Goal: Complete application form

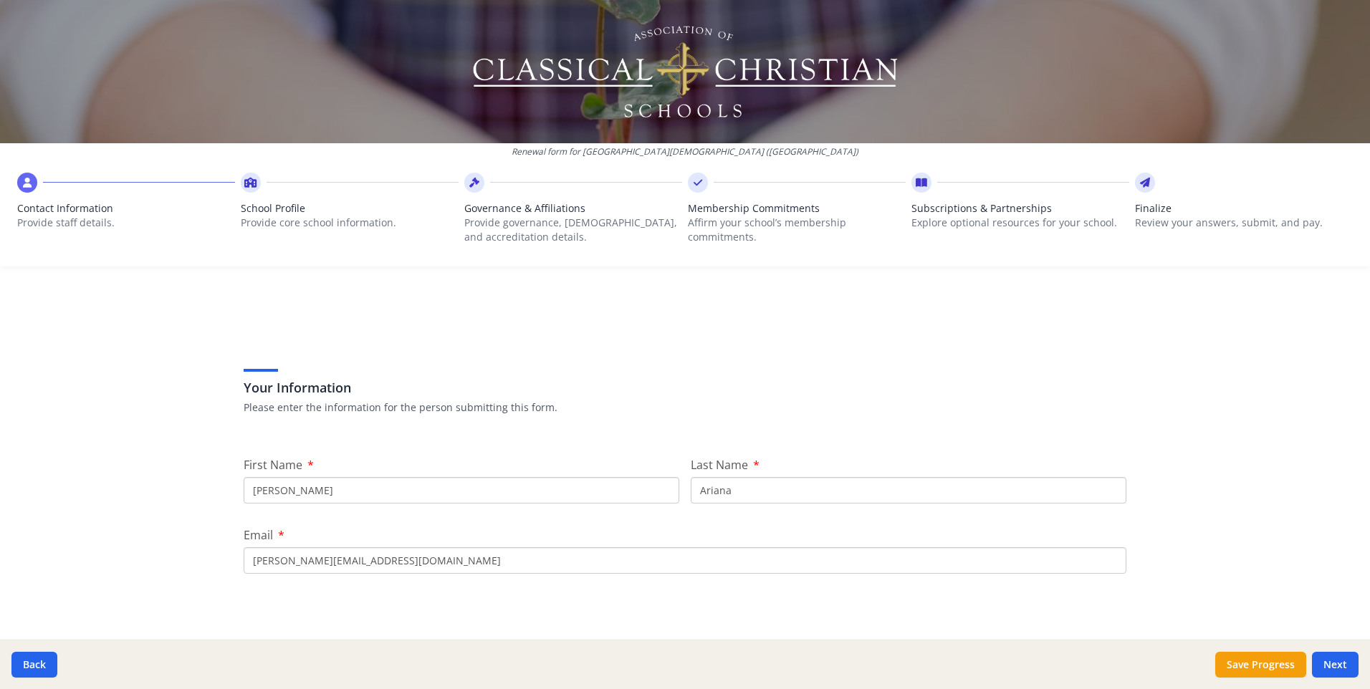
click at [368, 482] on input "[PERSON_NAME]" at bounding box center [462, 490] width 436 height 27
click at [367, 483] on input "[PERSON_NAME]" at bounding box center [462, 490] width 436 height 27
type input "Carolyn"
type input "Hunter"
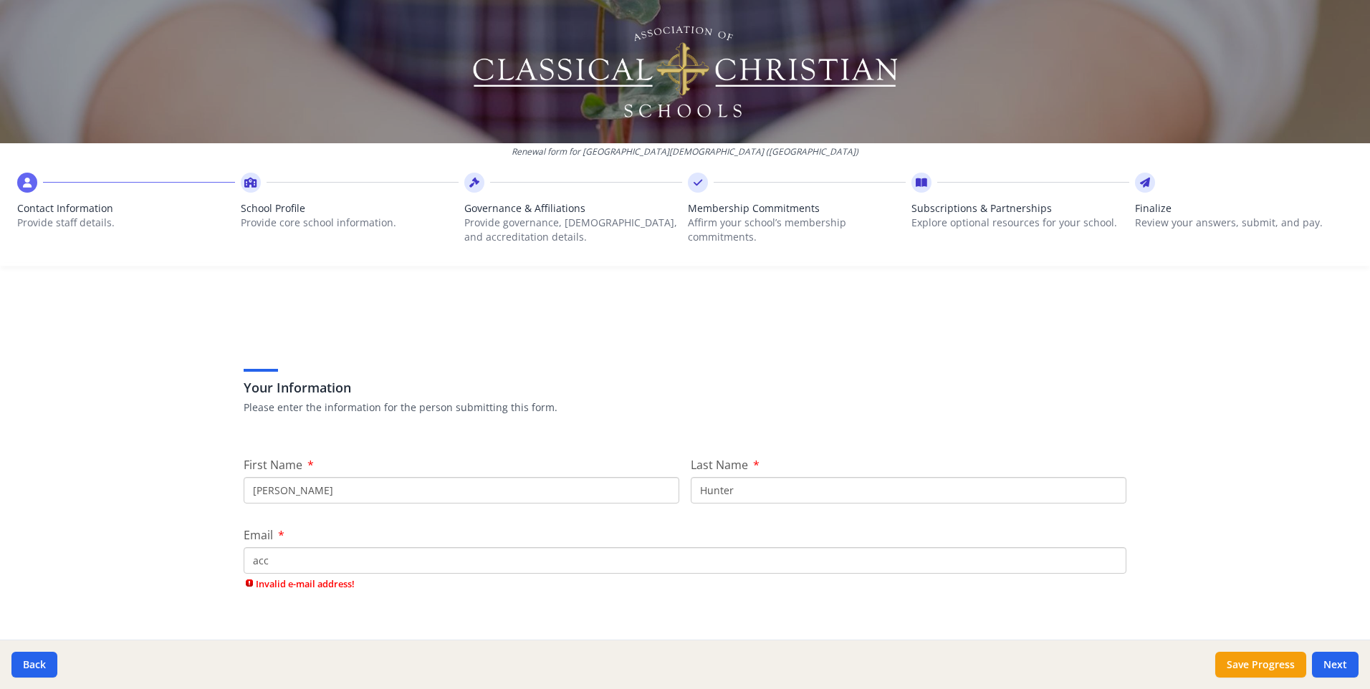
click at [1199, 436] on div "Renewal form for Trinity Christian School (PA) Contact Information Provide staf…" at bounding box center [685, 344] width 1370 height 689
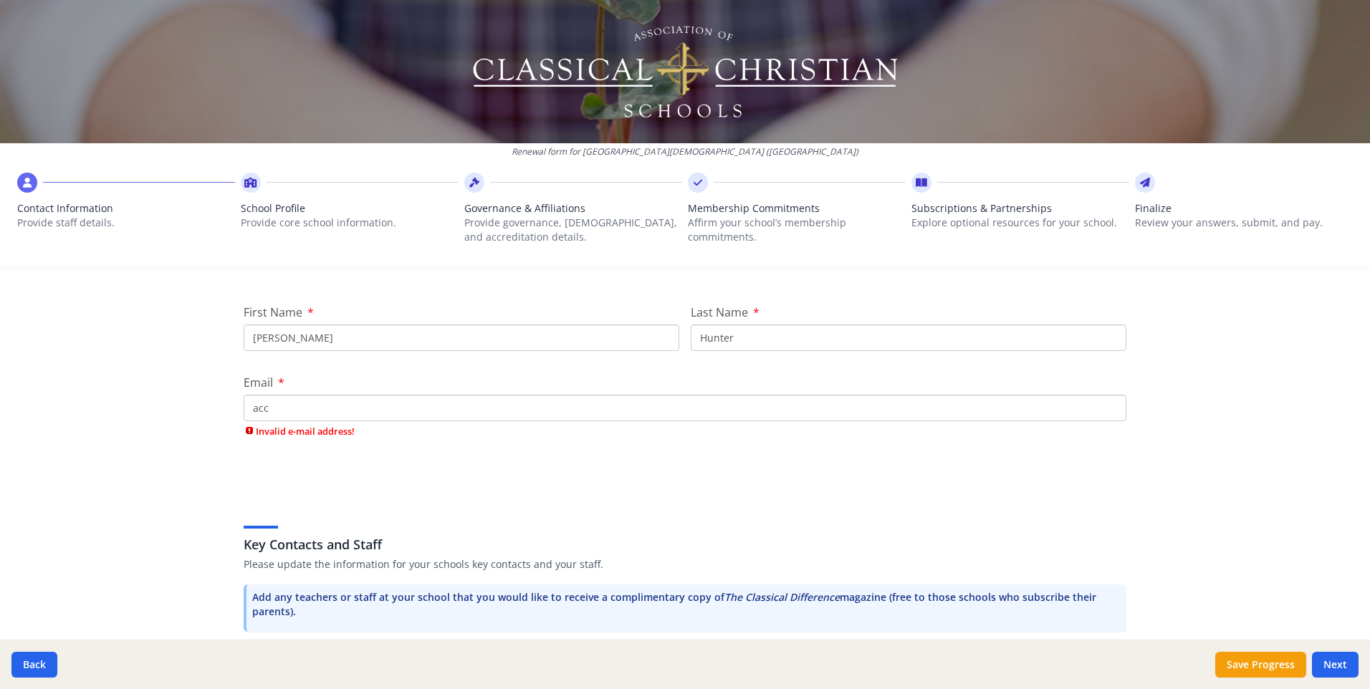
scroll to position [287, 0]
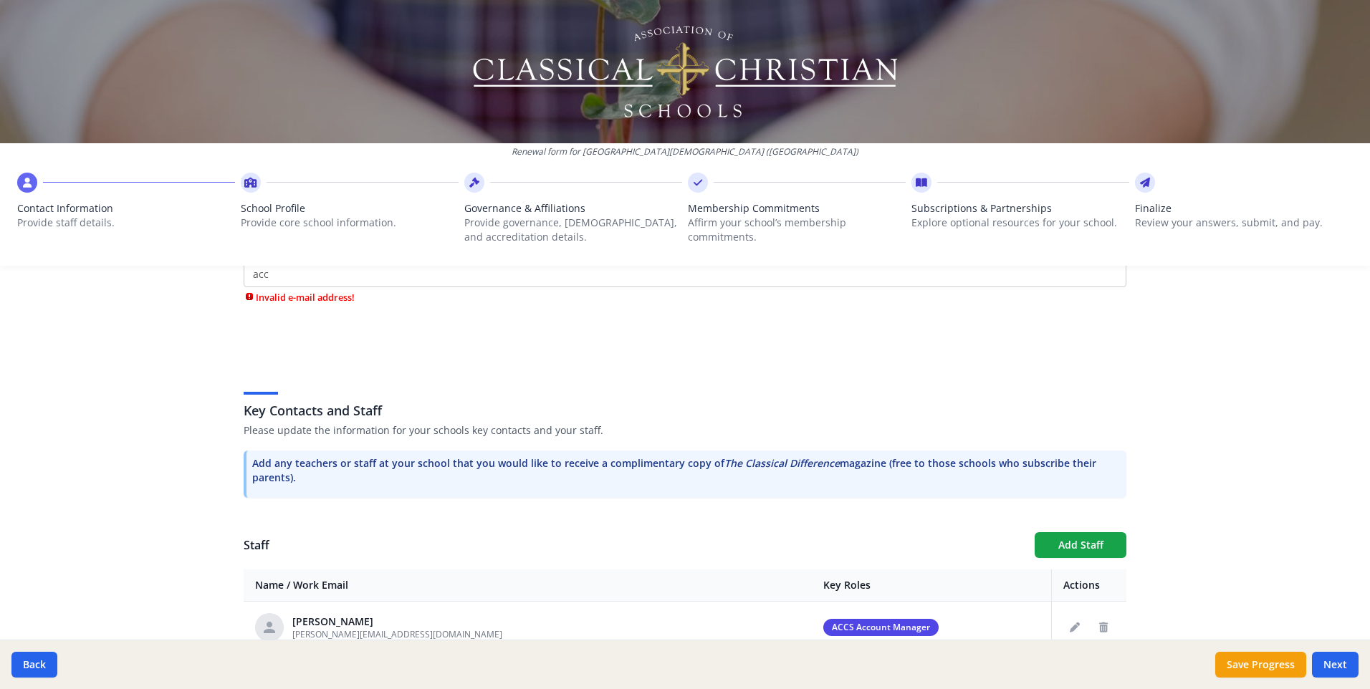
click at [395, 277] on input "acc" at bounding box center [685, 274] width 883 height 27
type input "accounting@smithprep.com"
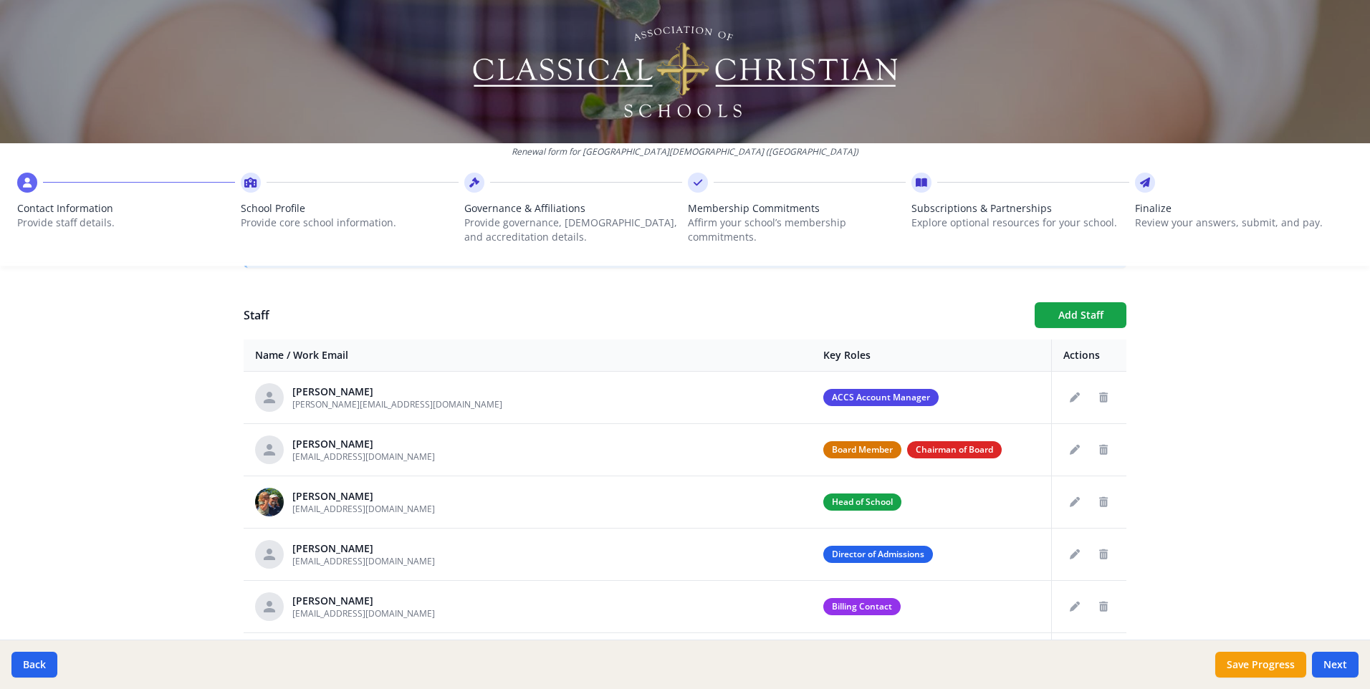
scroll to position [501, 0]
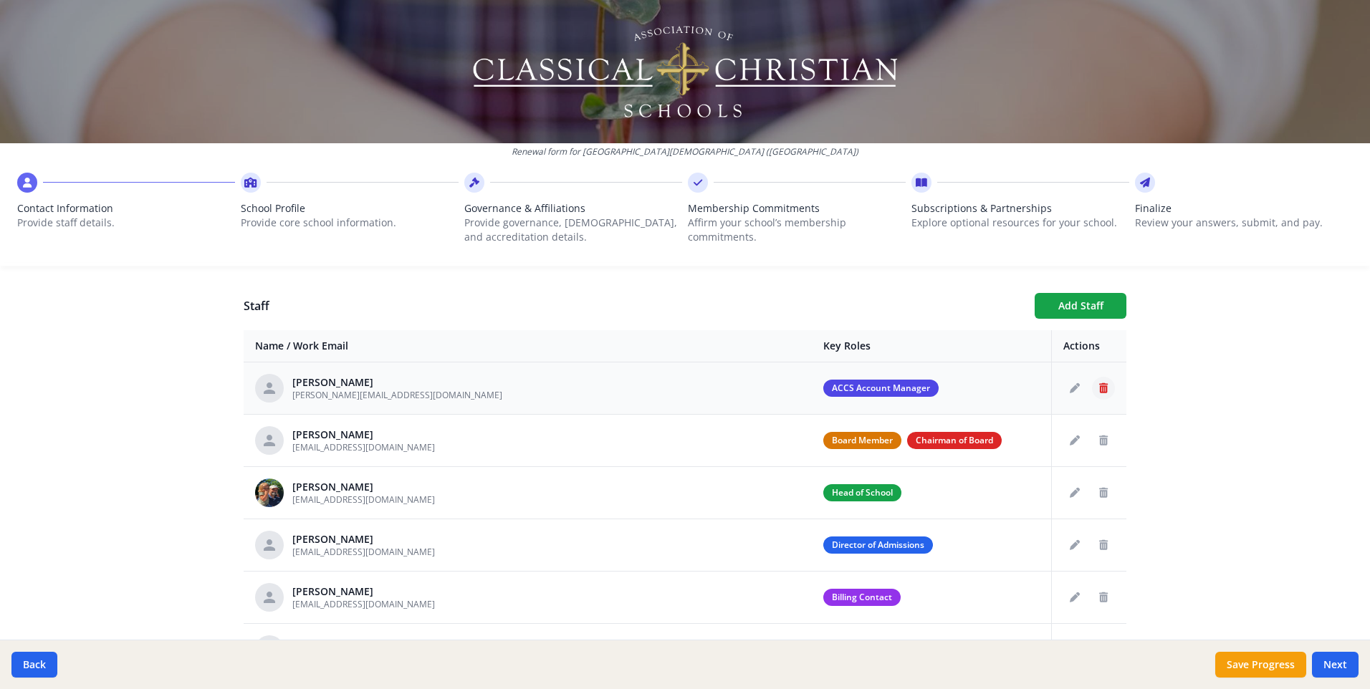
click at [1099, 389] on icon "Delete staff" at bounding box center [1103, 388] width 9 height 10
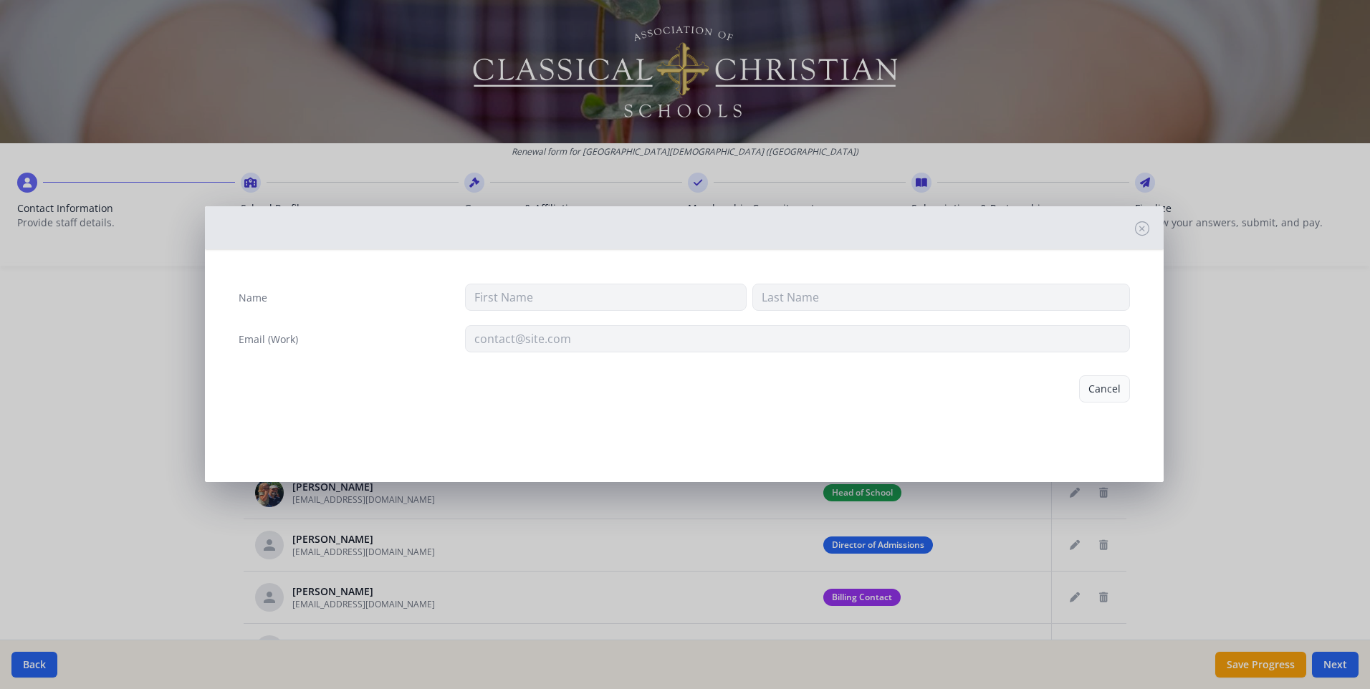
type input "[PERSON_NAME]"
type input "Ariana"
type input "[PERSON_NAME][EMAIL_ADDRESS][DOMAIN_NAME]"
click at [1107, 388] on button "Delete" at bounding box center [1104, 388] width 49 height 27
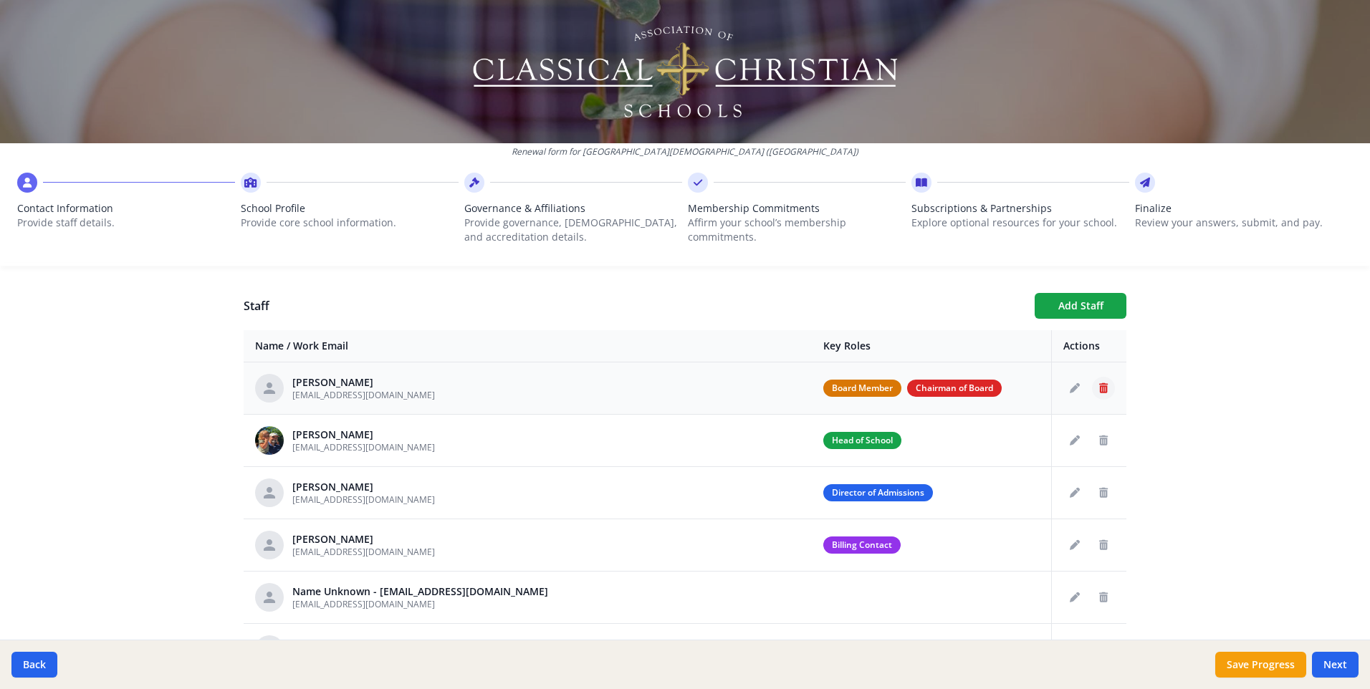
click at [1099, 388] on icon "Delete staff" at bounding box center [1103, 388] width 9 height 10
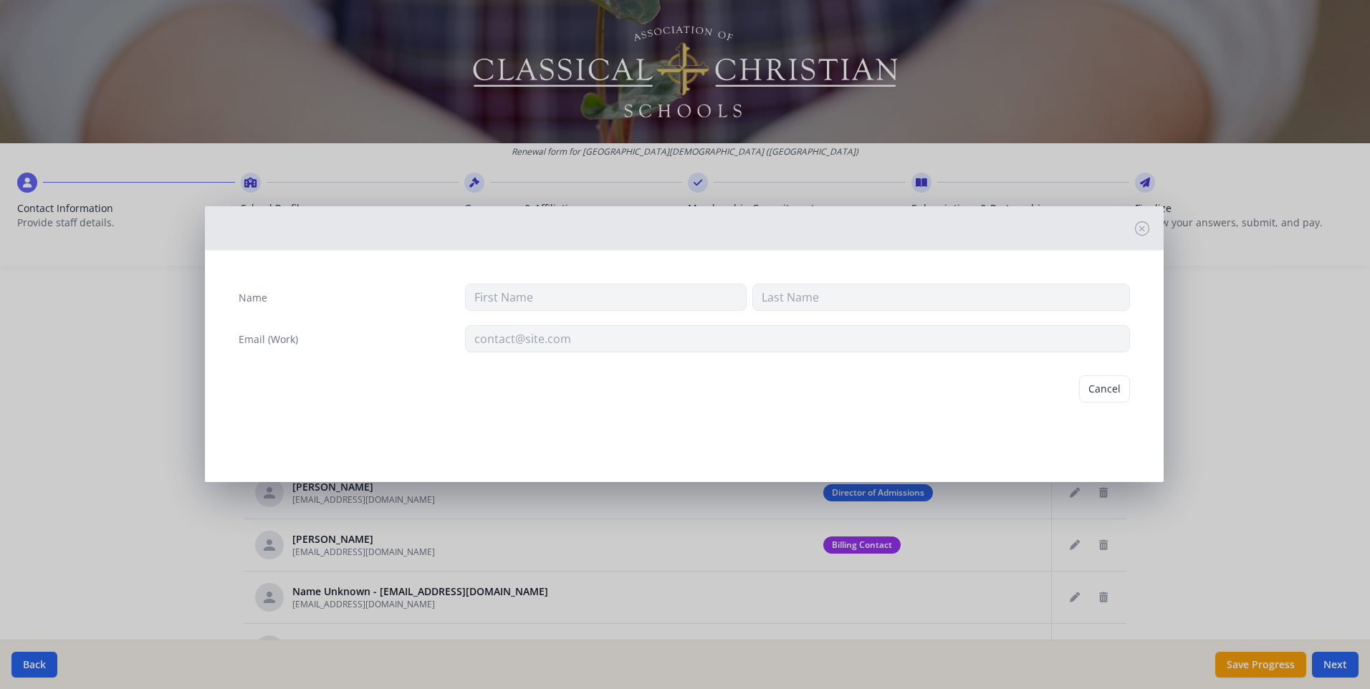
type input "Eric"
type input "Douglas"
type input "douglaseg1@gmail.com"
click at [1100, 386] on button "Delete" at bounding box center [1104, 388] width 49 height 27
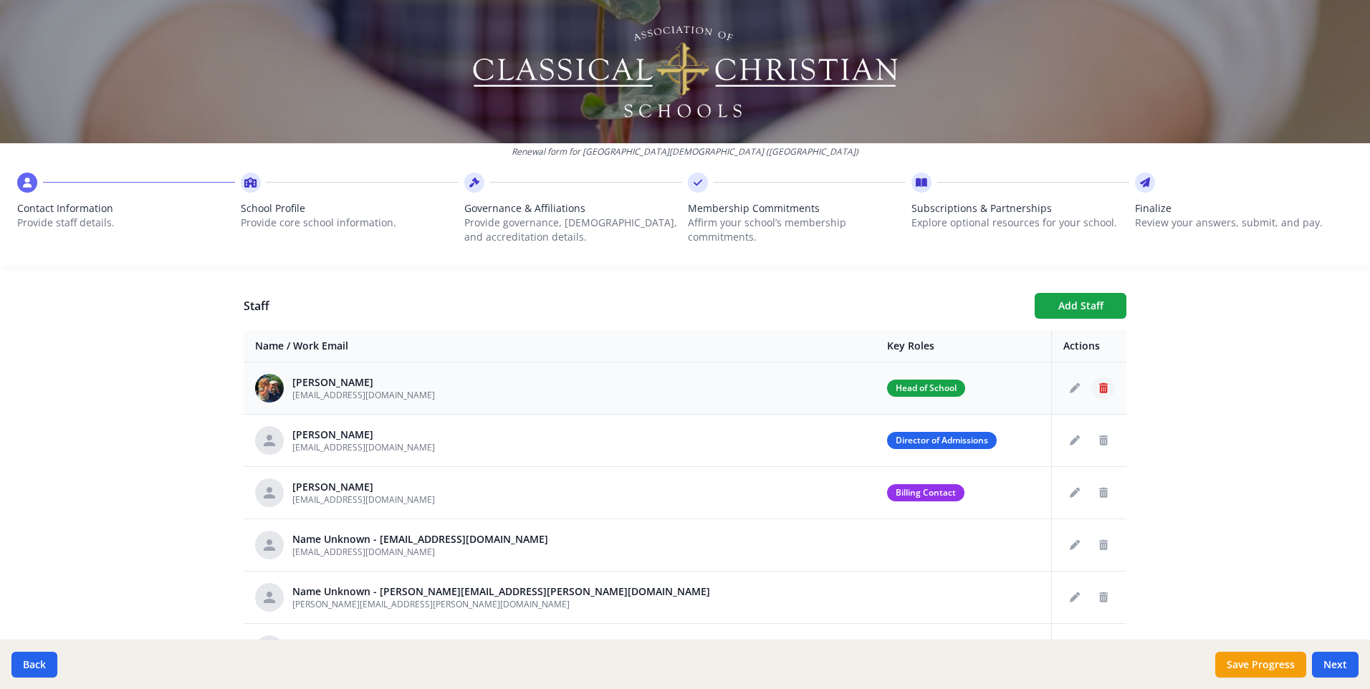
click at [1099, 393] on icon "Delete staff" at bounding box center [1103, 388] width 9 height 10
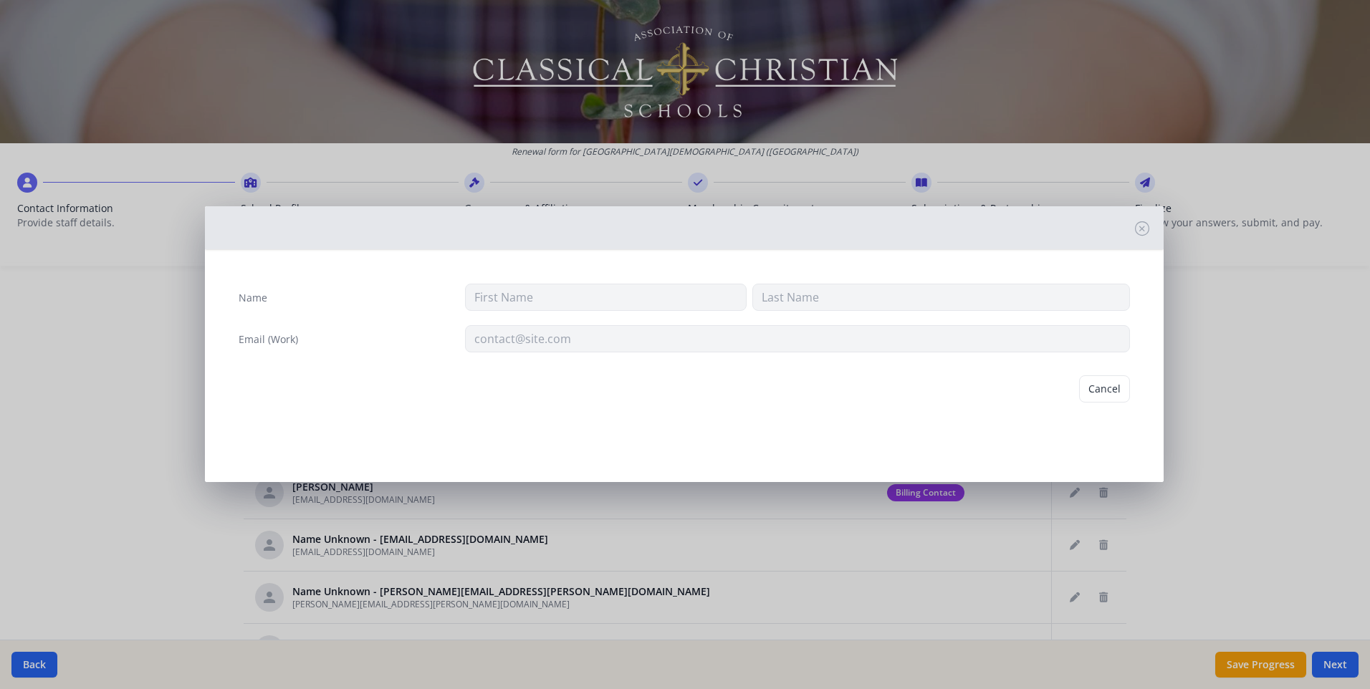
type input "Kennedy"
type input "Henriquez"
type input "khenriquez@trinitychristian.net"
click at [1100, 389] on button "Delete" at bounding box center [1104, 388] width 49 height 27
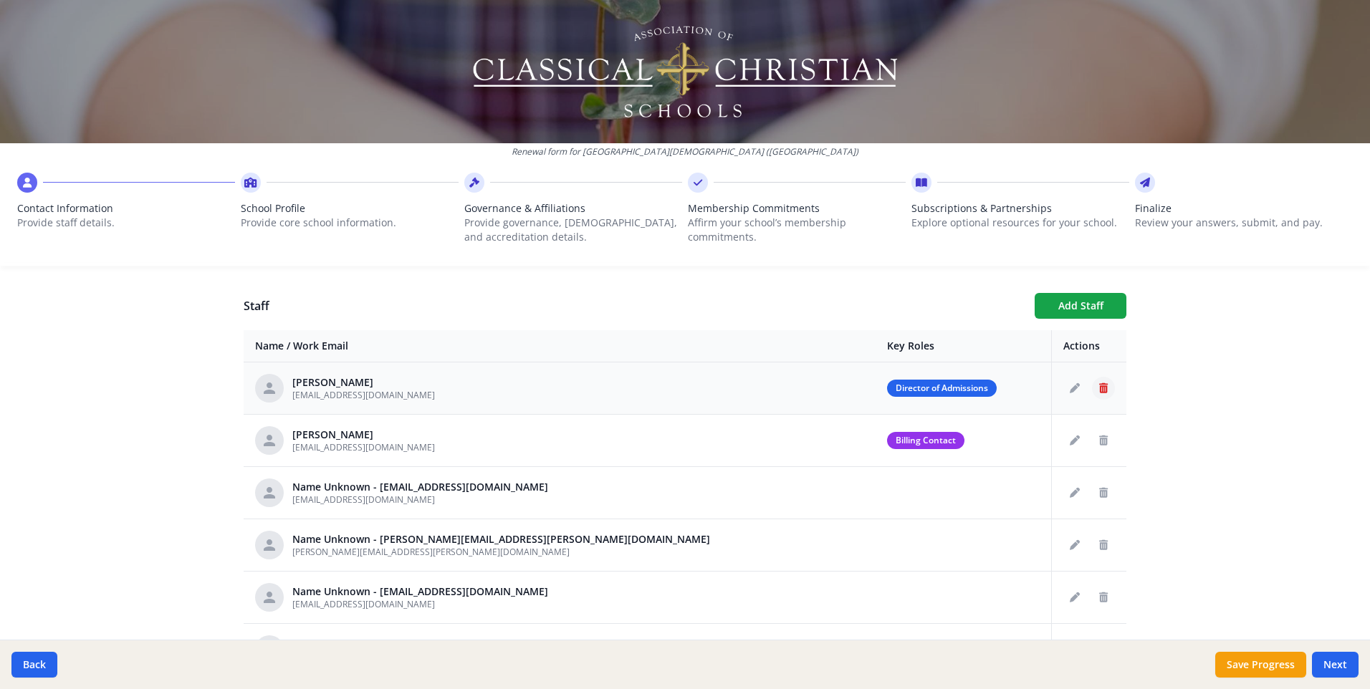
click at [1099, 388] on icon "Delete staff" at bounding box center [1103, 388] width 9 height 10
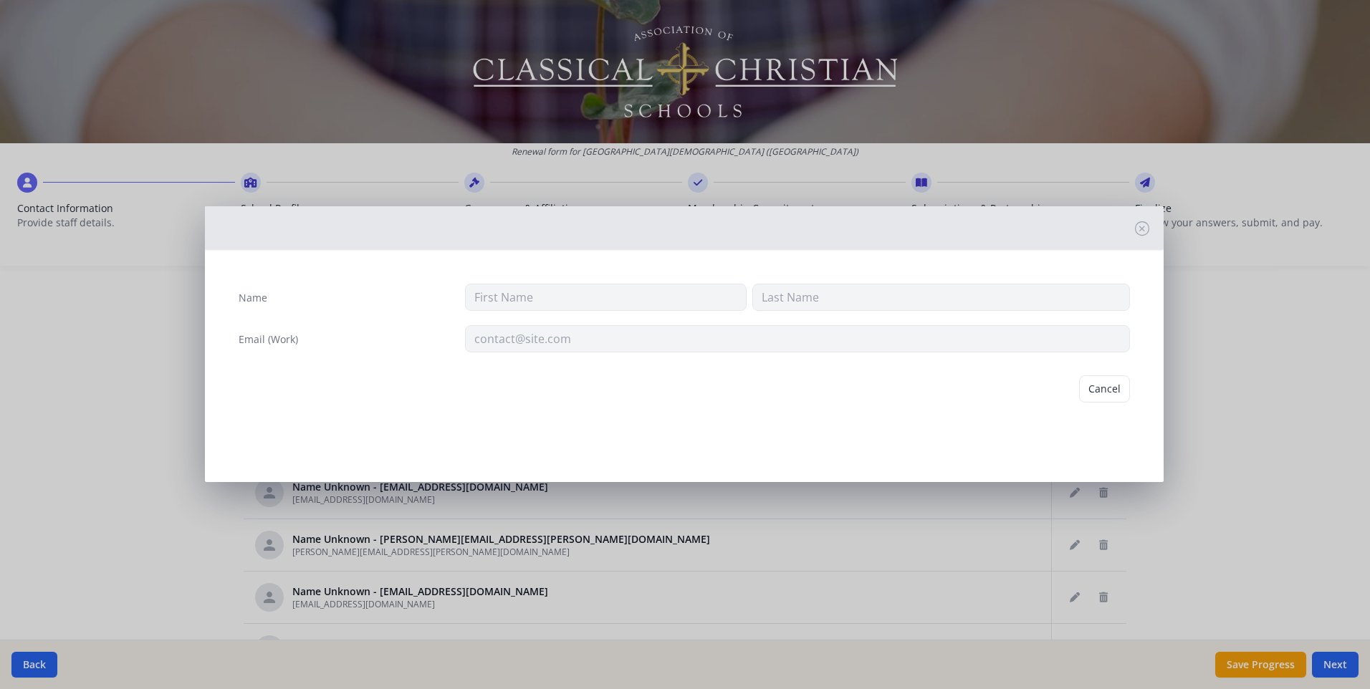
type input "Jean"
type input "Jasko"
type input "admissions@trinitychristian.net"
click at [1097, 387] on button "Delete" at bounding box center [1104, 388] width 49 height 27
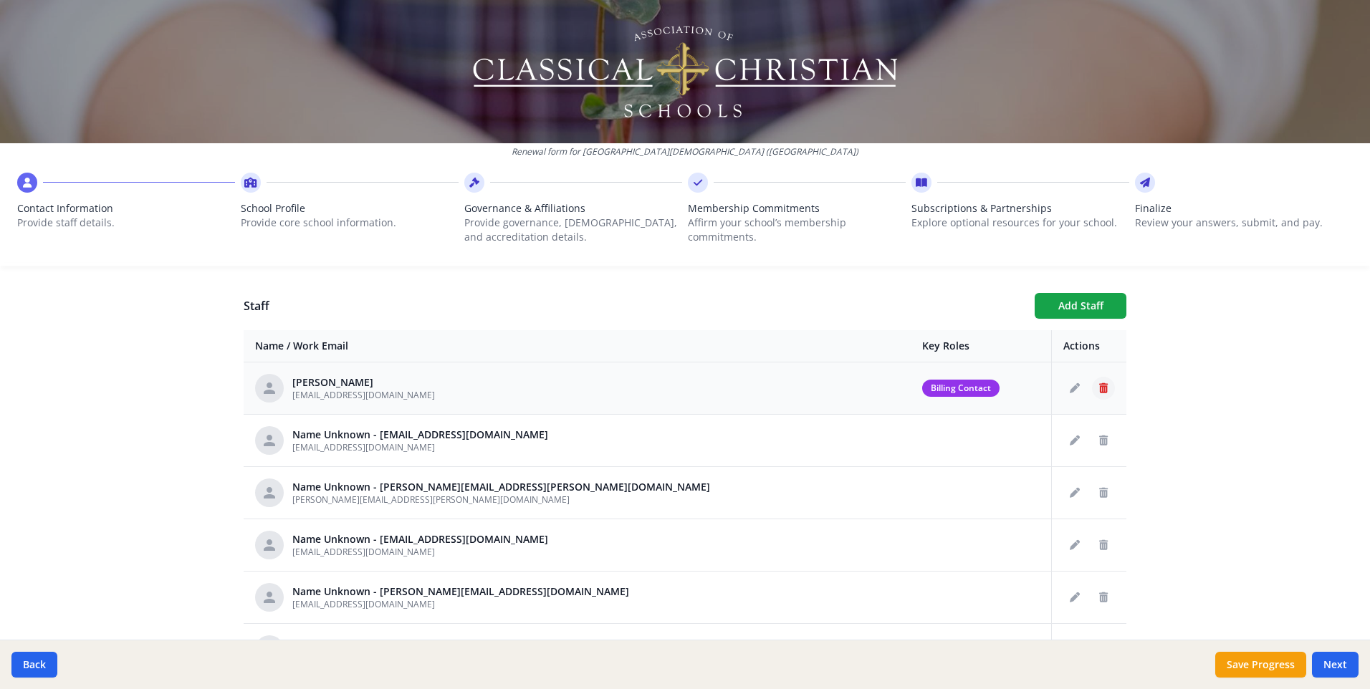
click at [1099, 390] on icon "Delete staff" at bounding box center [1103, 388] width 9 height 10
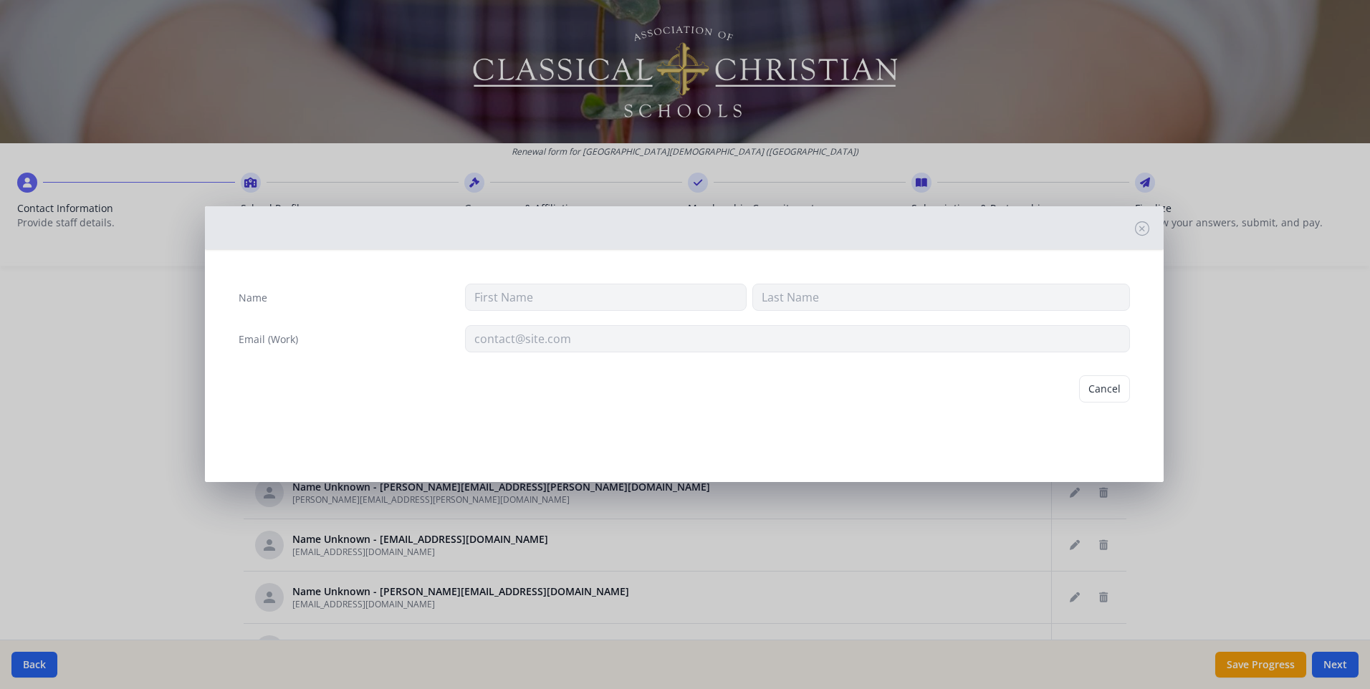
type input "Janet"
type input "McGuire"
type input "jmcguire@trinitychristian.net"
click at [1095, 388] on button "Delete" at bounding box center [1104, 388] width 49 height 27
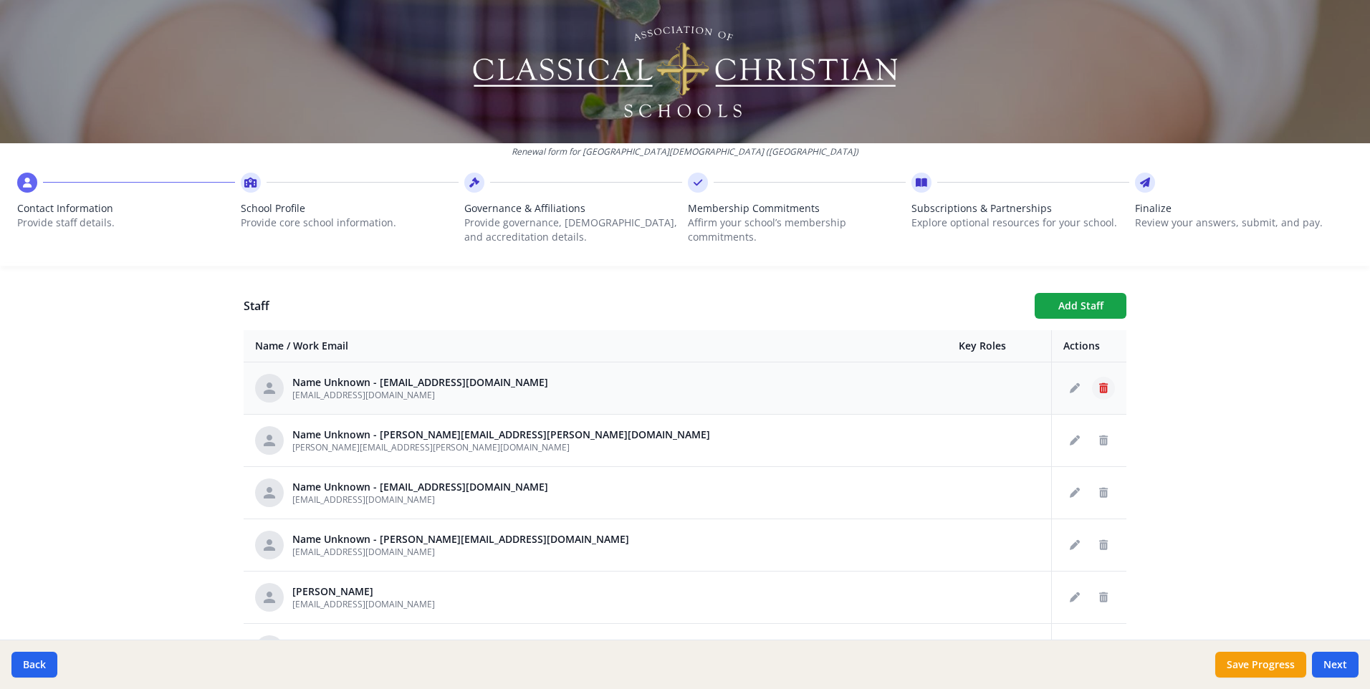
click at [1092, 390] on button "Delete staff" at bounding box center [1103, 388] width 23 height 23
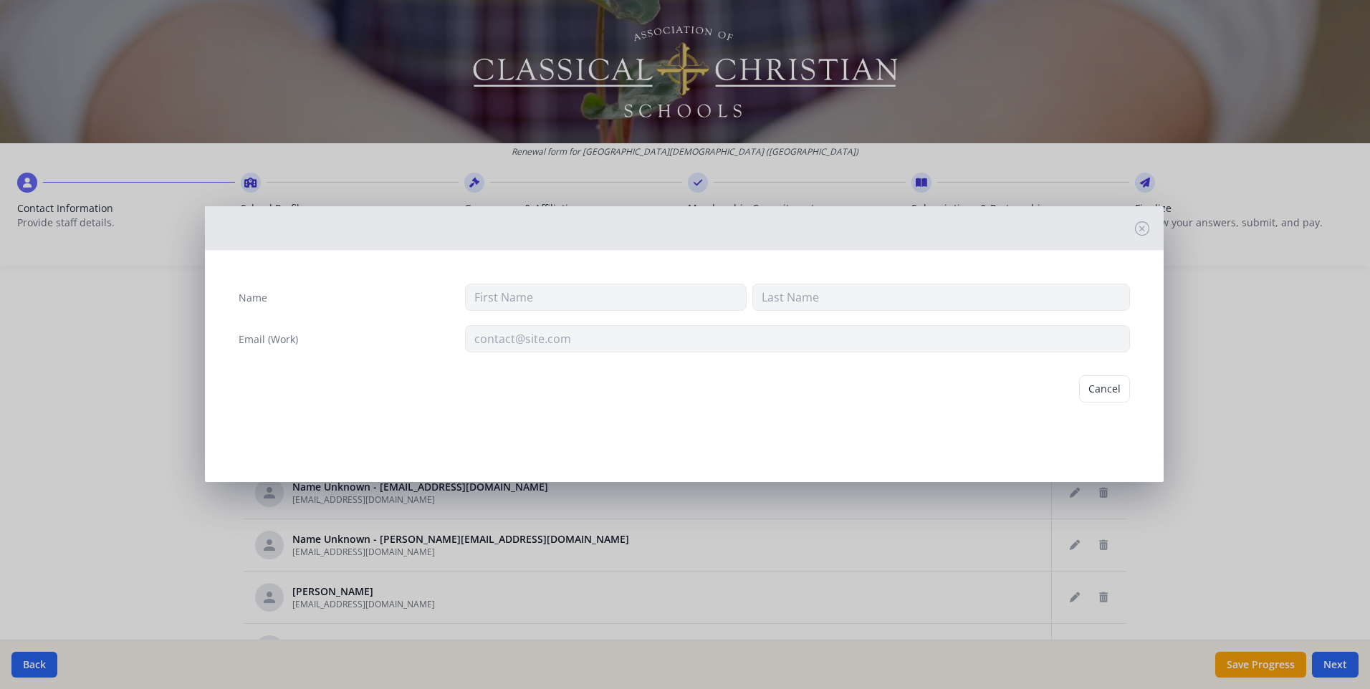
type input "cdeemer@trinitychristian.net"
click at [1106, 381] on button "Delete" at bounding box center [1104, 388] width 49 height 27
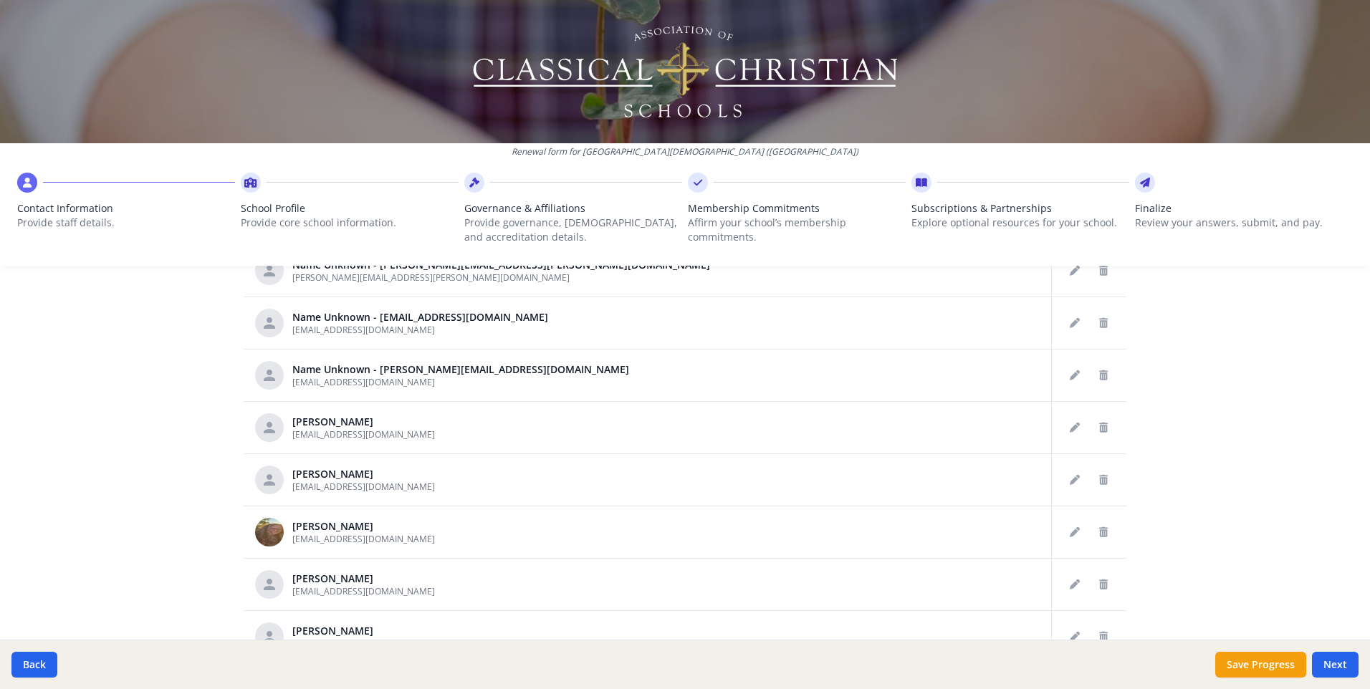
scroll to position [496, 0]
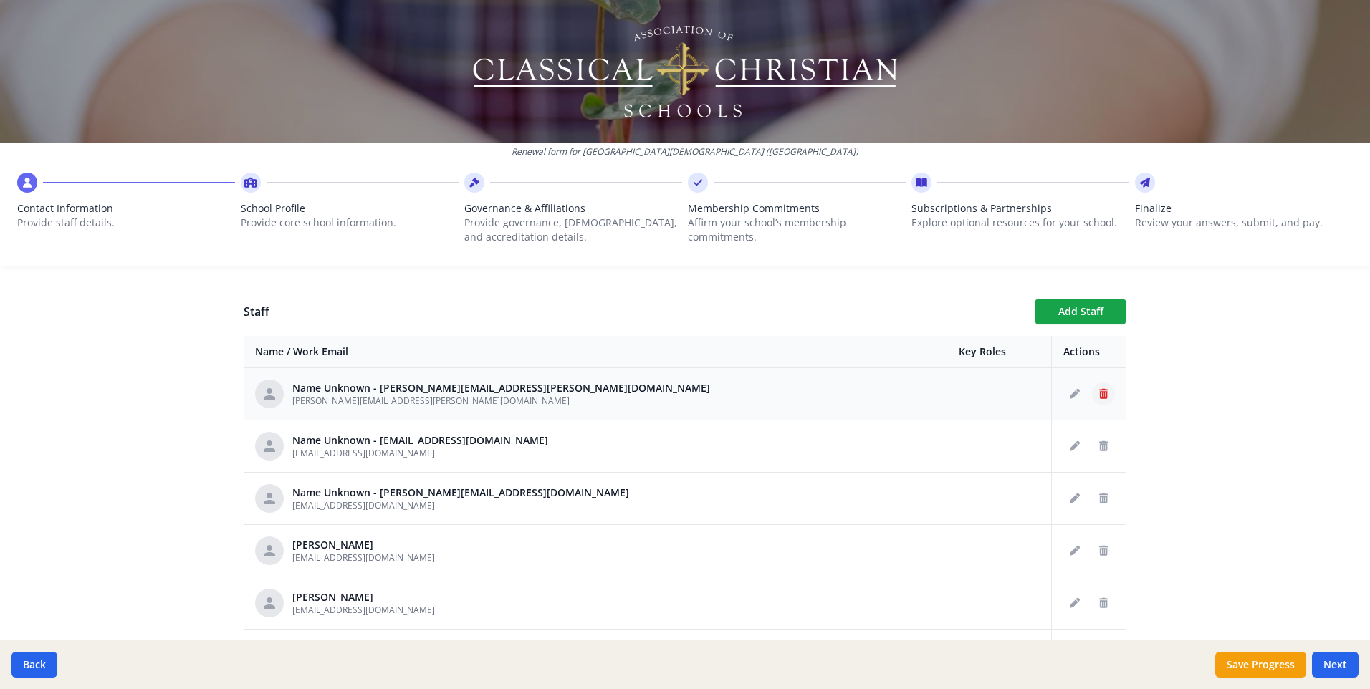
click at [1099, 390] on icon "Delete staff" at bounding box center [1103, 394] width 9 height 10
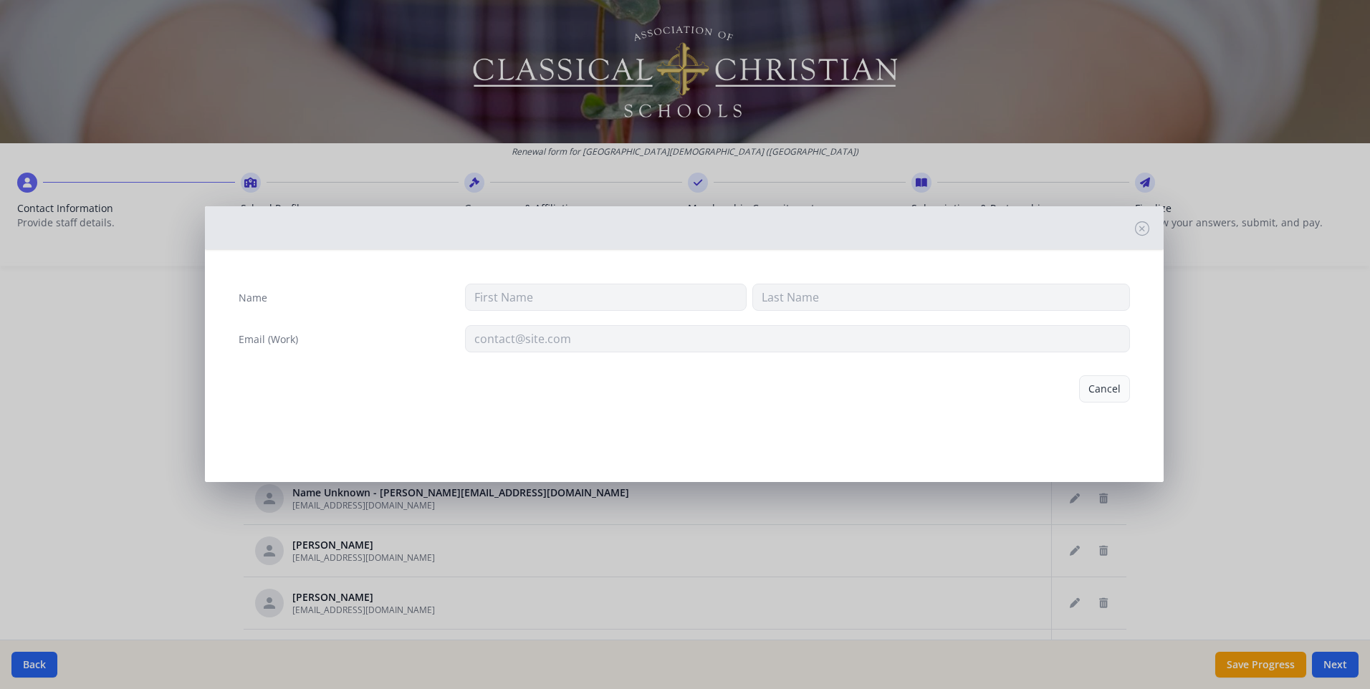
type input "Kate.mckerley@trinitychristian.net"
click at [1092, 391] on button "Delete" at bounding box center [1104, 388] width 49 height 27
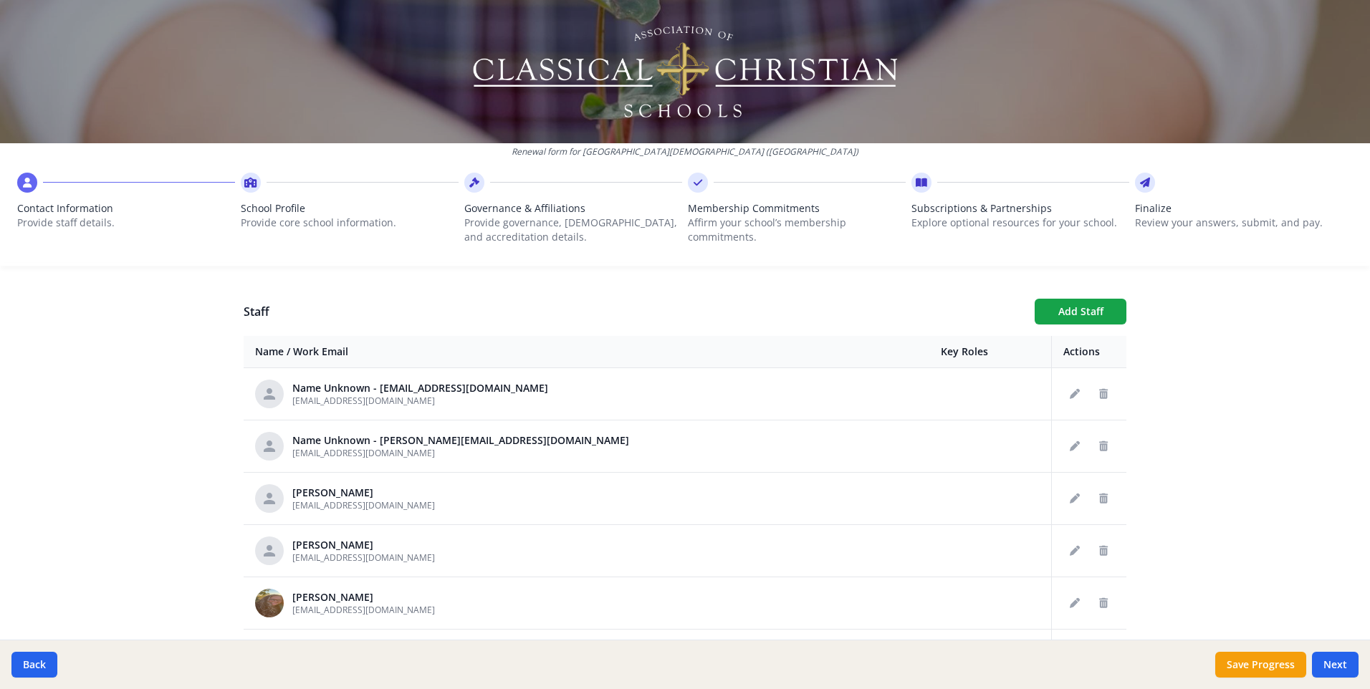
click at [1099, 396] on icon "Delete staff" at bounding box center [1103, 394] width 9 height 10
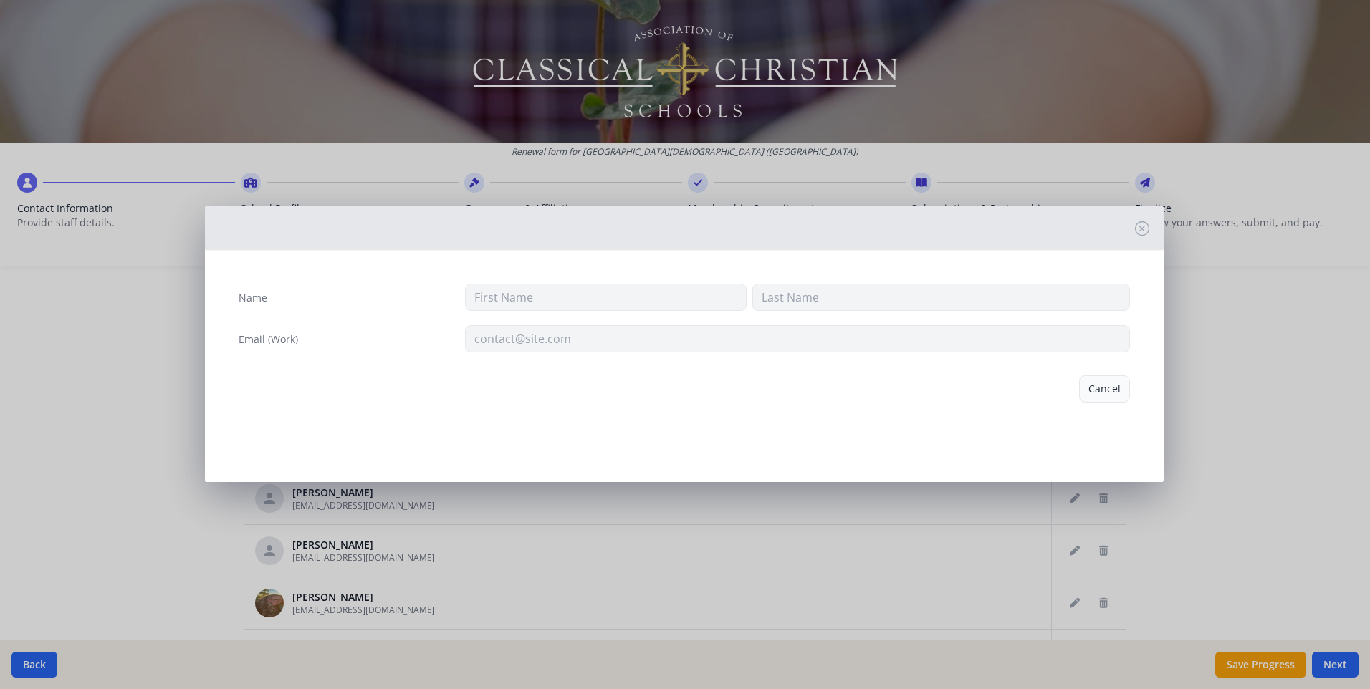
type input "mmason@trinitychristian.net"
click at [1098, 388] on button "Delete" at bounding box center [1104, 388] width 49 height 27
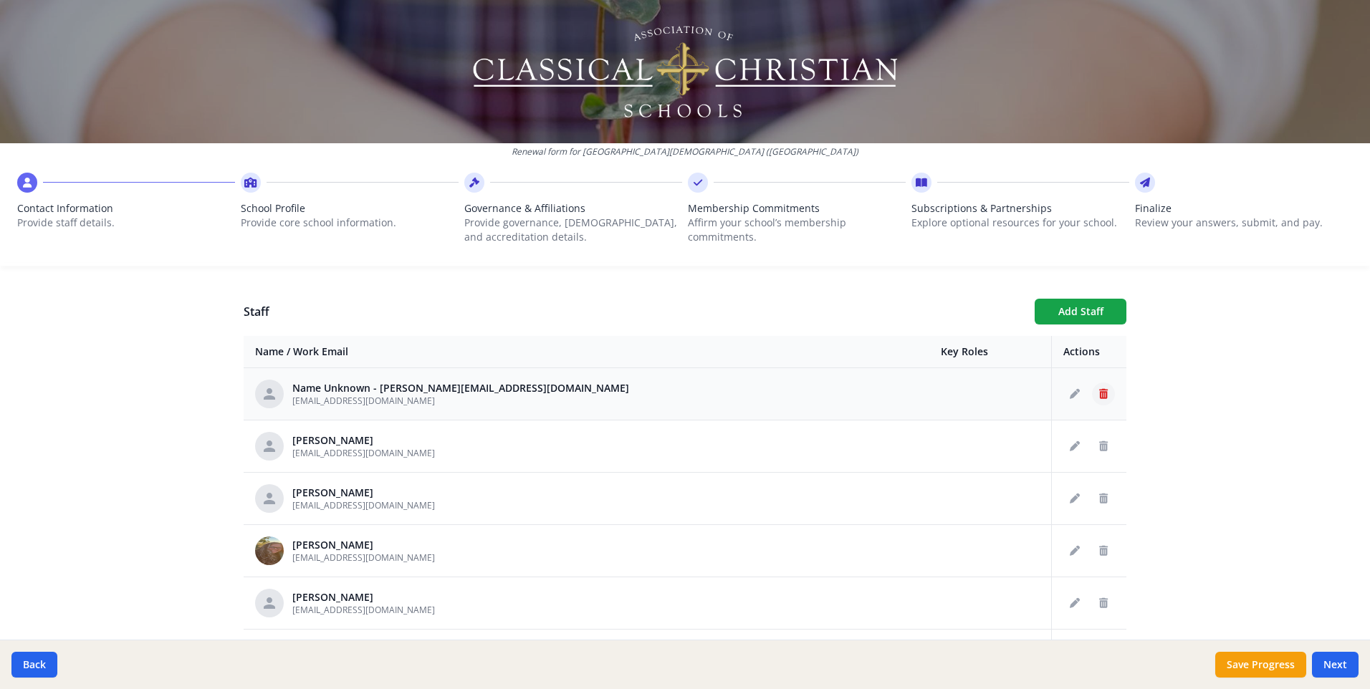
click at [1099, 397] on icon "Delete staff" at bounding box center [1103, 394] width 9 height 10
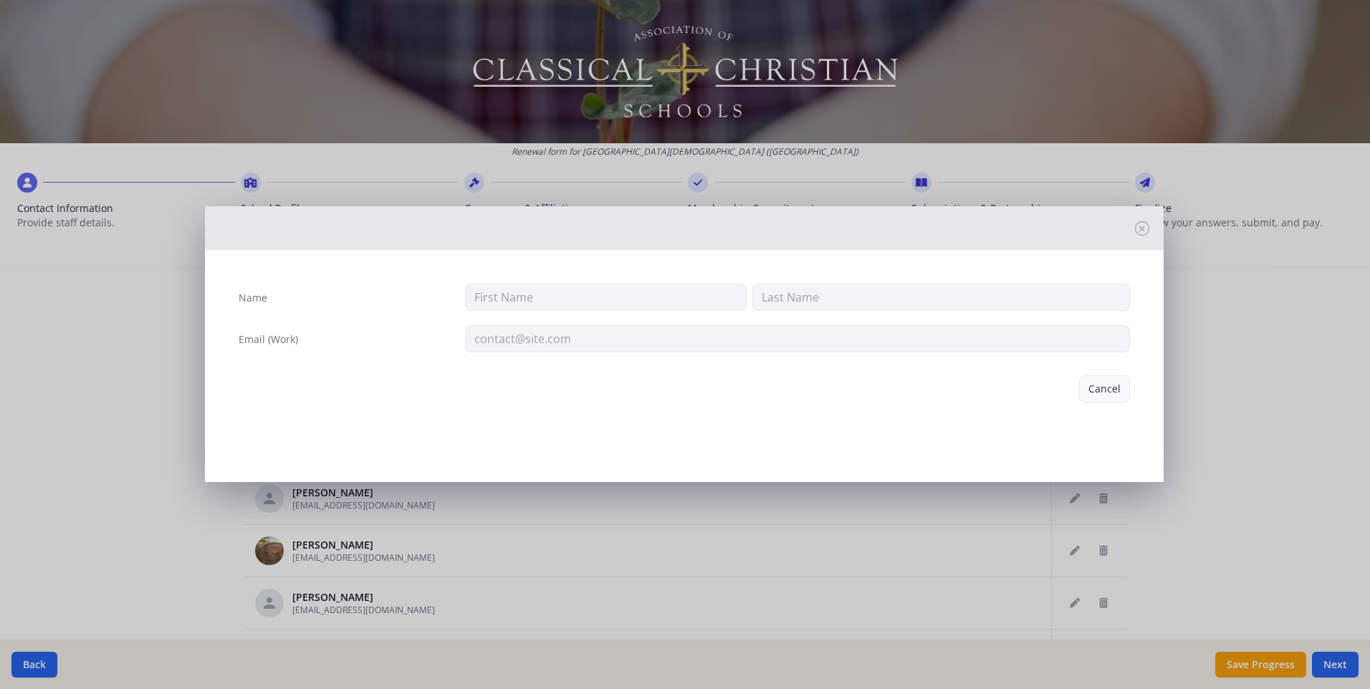
type input "lwright@trinitychristian.net"
click at [1096, 393] on button "Delete" at bounding box center [1104, 388] width 49 height 27
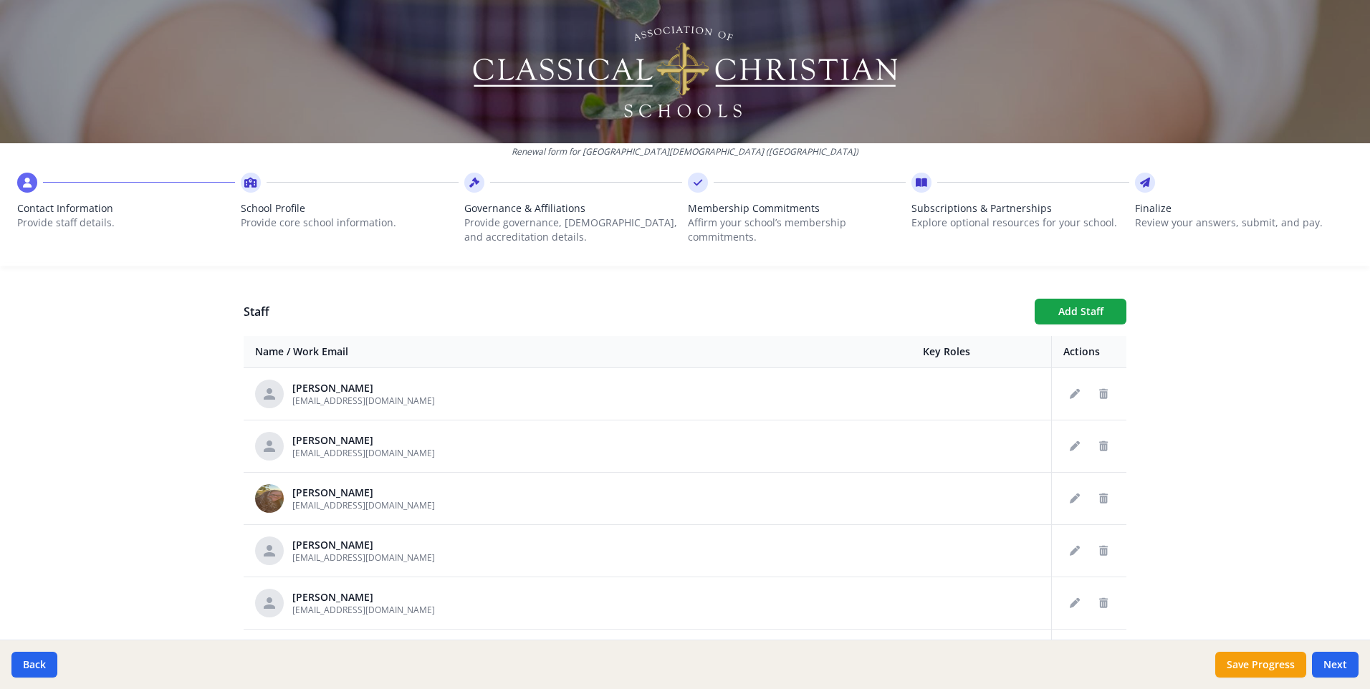
click at [1099, 394] on icon "Delete staff" at bounding box center [1103, 394] width 9 height 10
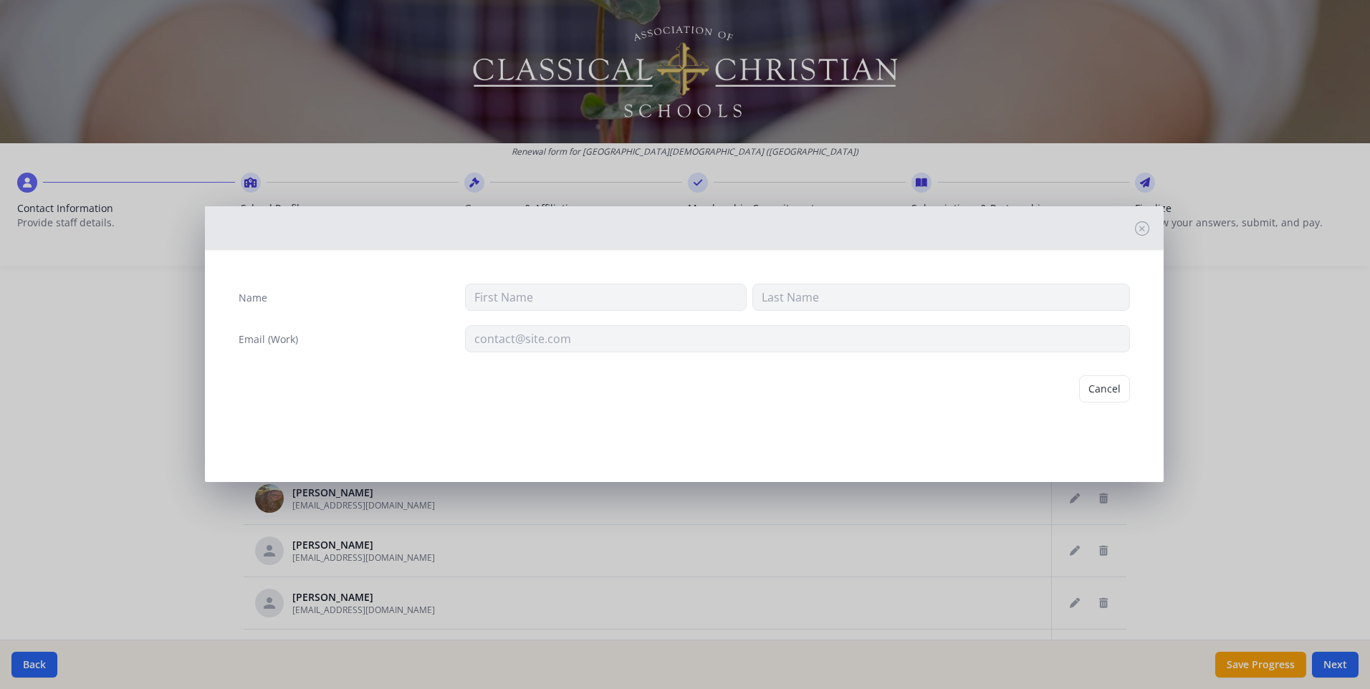
type input "Michael"
type input "Berkenpas"
type input "mberkenpas@trinitychristian.net"
click at [1098, 388] on button "Delete" at bounding box center [1104, 388] width 49 height 27
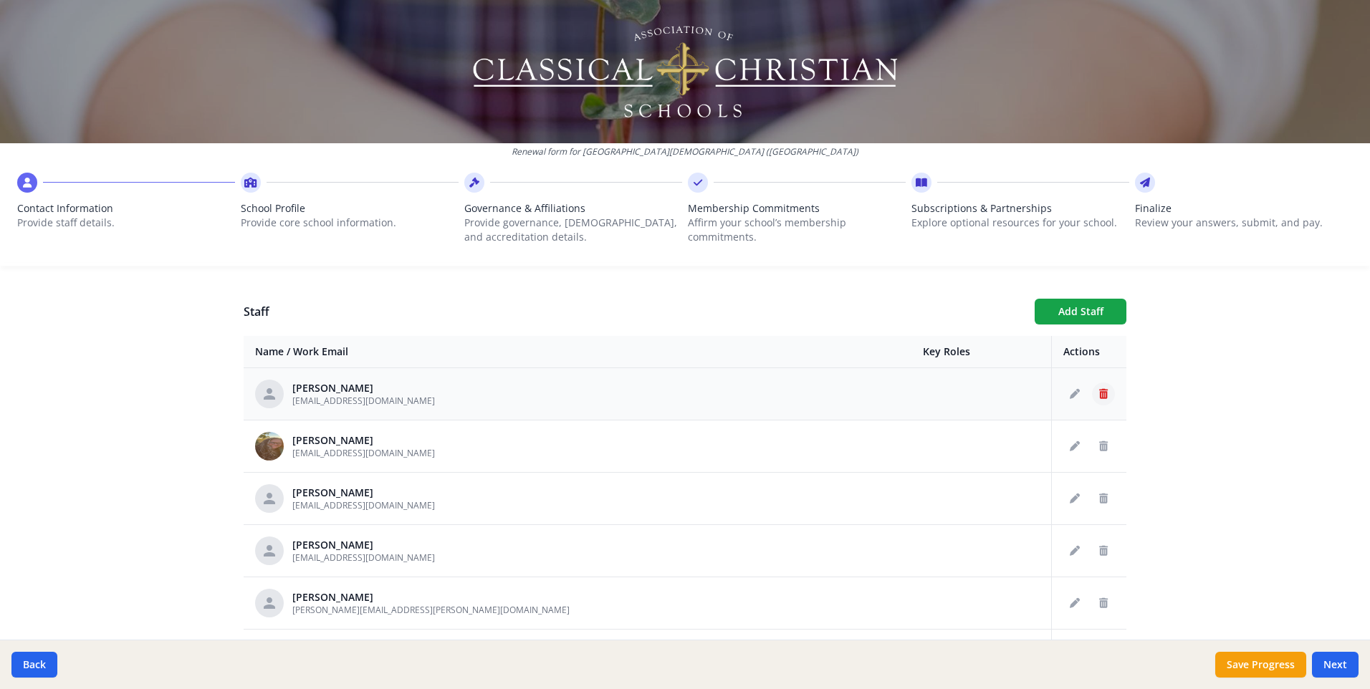
click at [1099, 396] on icon "Delete staff" at bounding box center [1103, 394] width 9 height 10
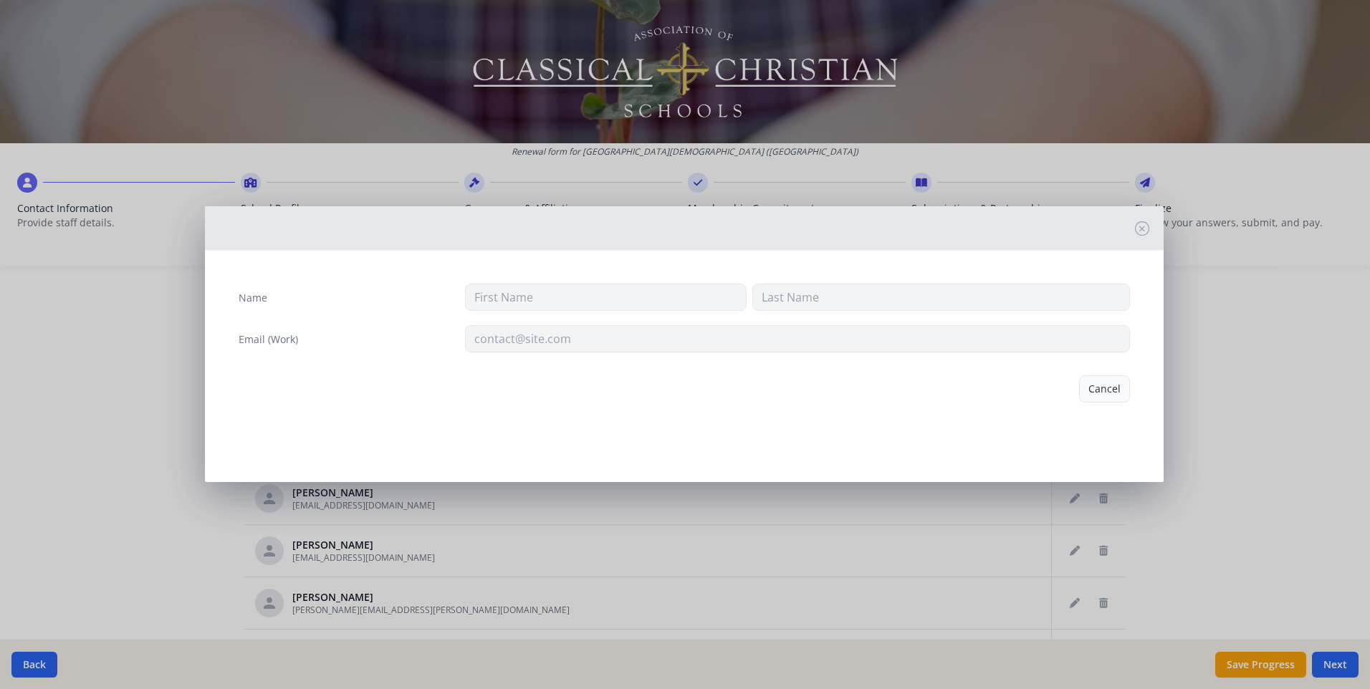
type input "James"
type input "Bindschadler"
type input "jbindschadler@trinitychristian.net"
click at [1098, 393] on button "Delete" at bounding box center [1104, 388] width 49 height 27
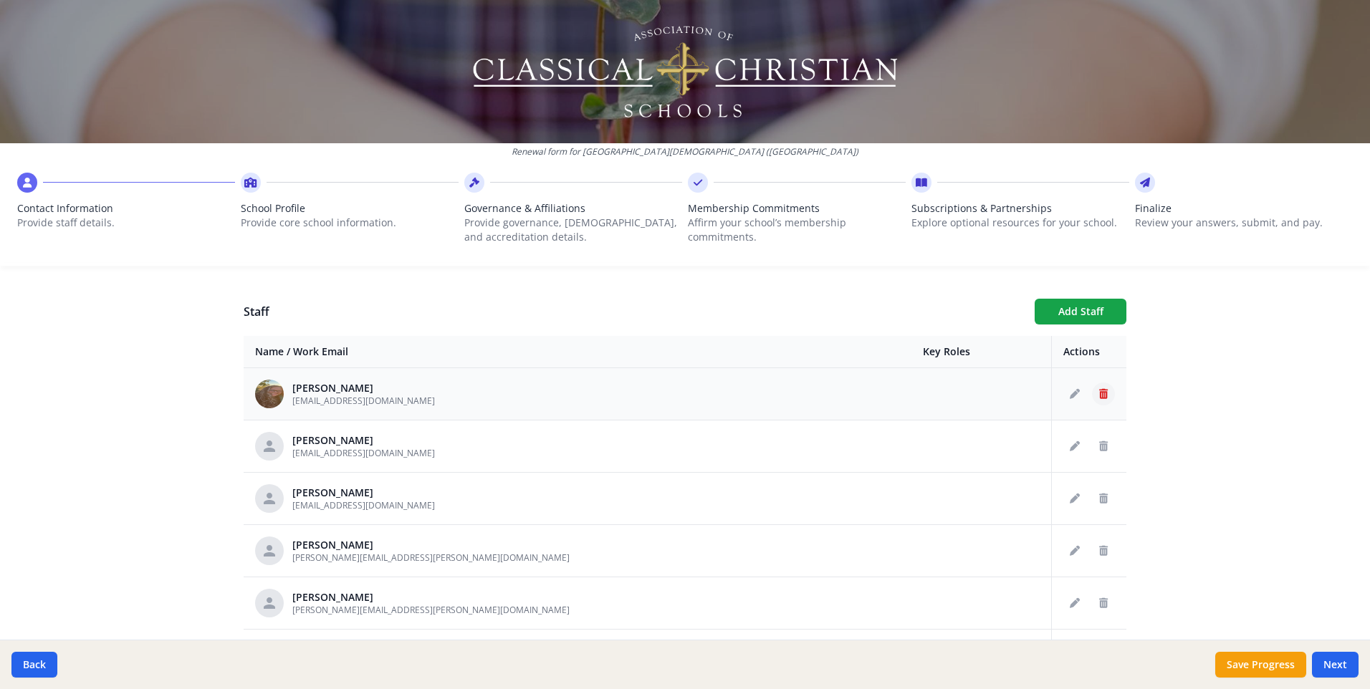
click at [1099, 395] on icon "Delete staff" at bounding box center [1103, 394] width 9 height 10
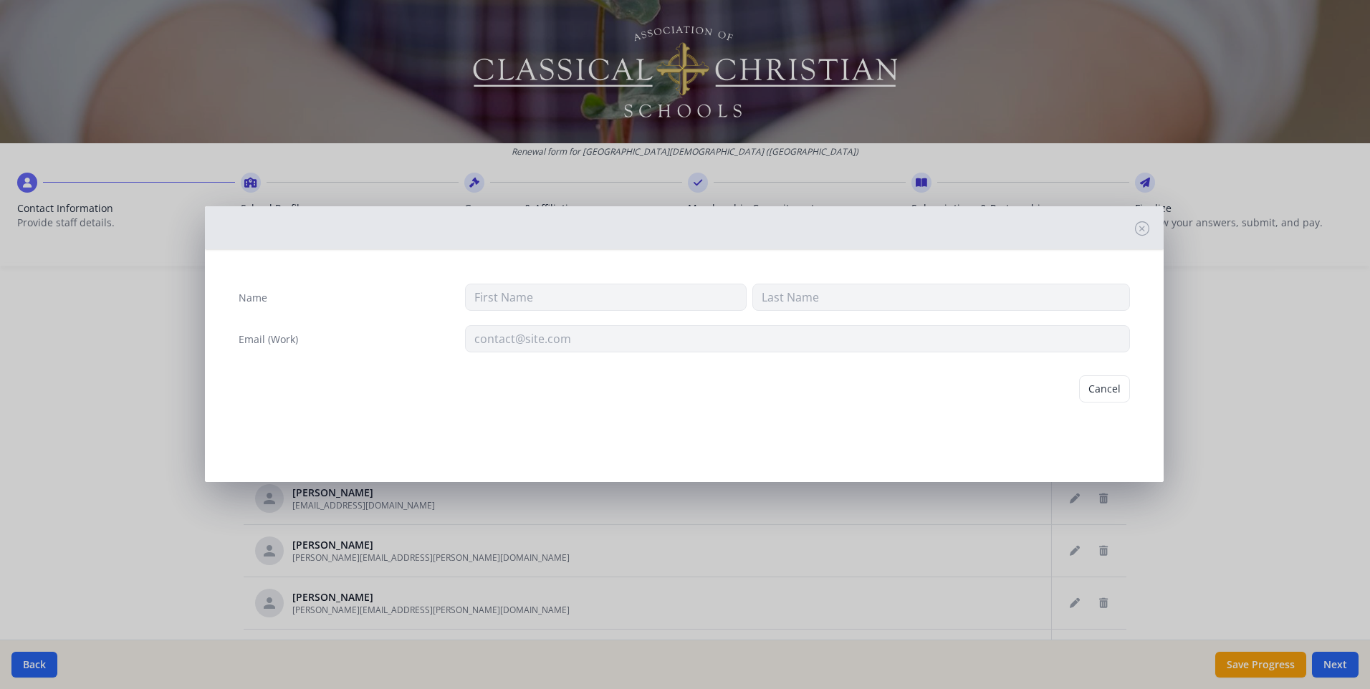
type input "Jessica"
type input "Brown"
type input "jlbrown@trinitychristian.net"
click at [1092, 394] on button "Delete" at bounding box center [1104, 388] width 49 height 27
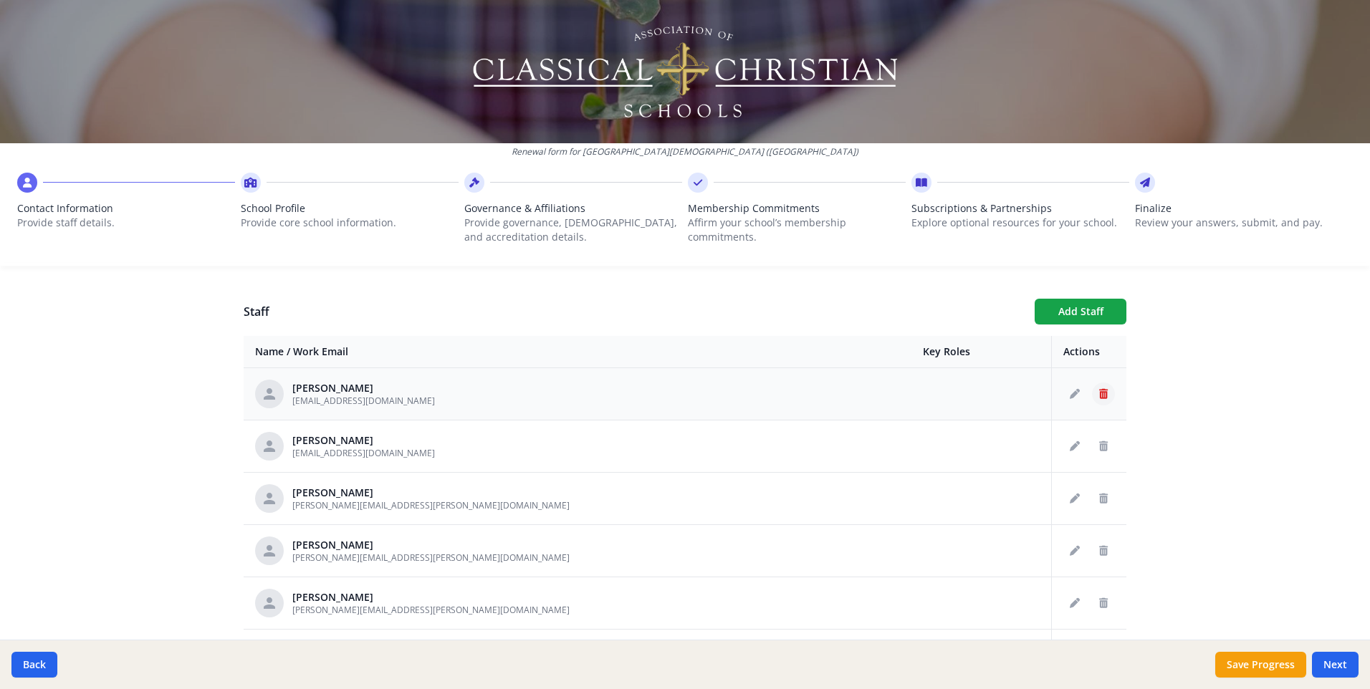
click at [1099, 394] on icon "Delete staff" at bounding box center [1103, 394] width 9 height 10
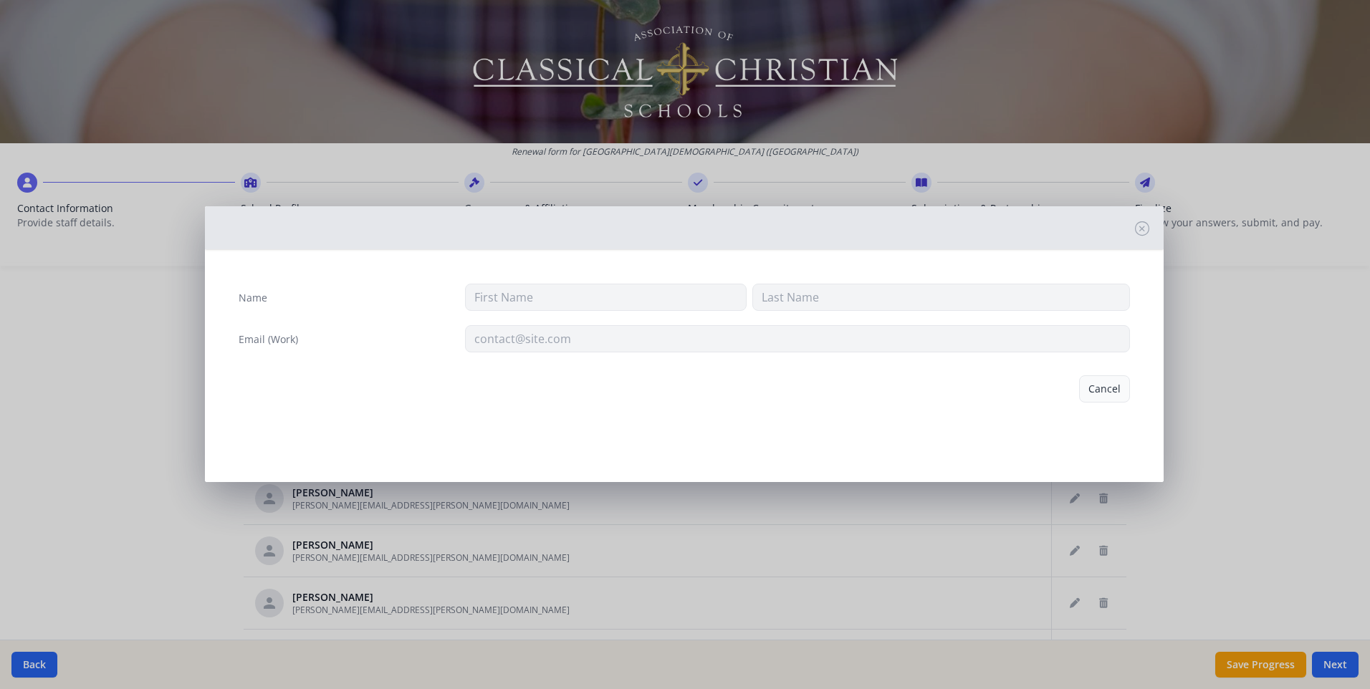
type input "Fiona"
type input "Buck"
type input "fbuck@trinitychristian.net"
click at [1104, 388] on button "Delete" at bounding box center [1104, 388] width 49 height 27
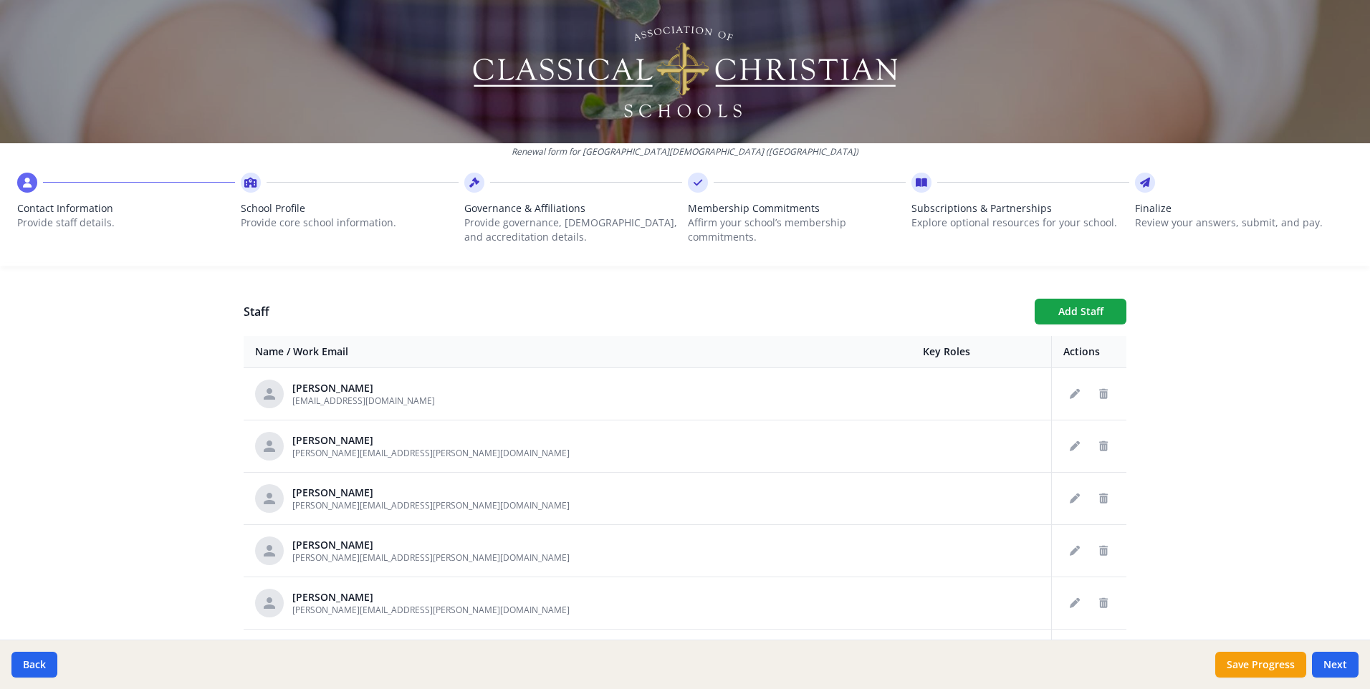
click at [1099, 394] on icon "Delete staff" at bounding box center [1103, 394] width 9 height 10
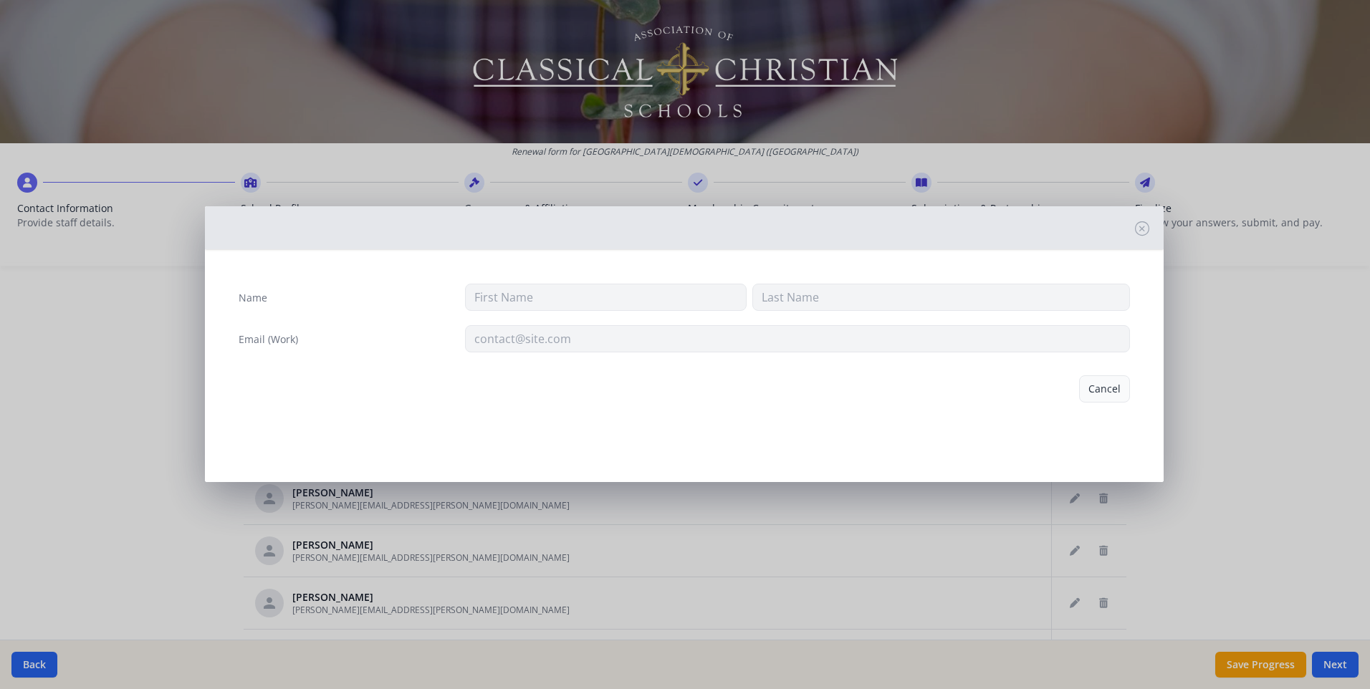
type input "Caris"
type input "Cleveland"
type input "ccleveland@trinitychristian.net"
click at [1098, 390] on button "Delete" at bounding box center [1104, 388] width 49 height 27
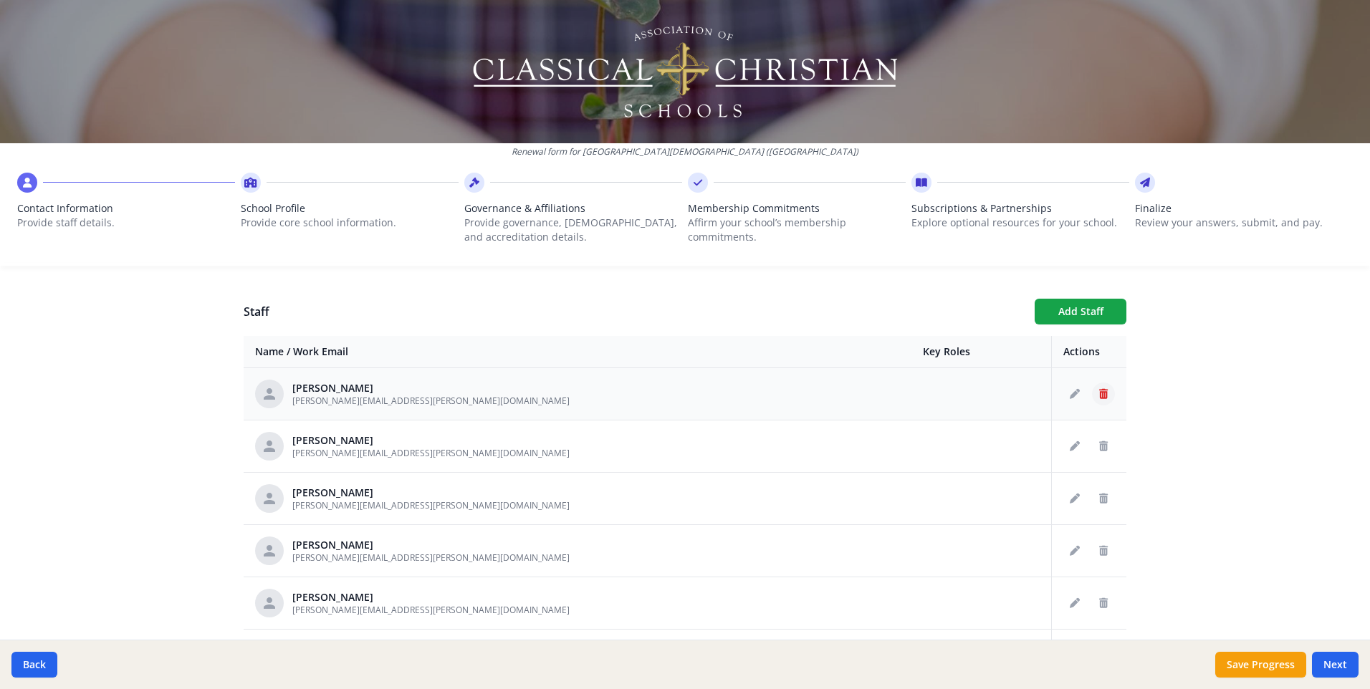
click at [1099, 395] on icon "Delete staff" at bounding box center [1103, 394] width 9 height 10
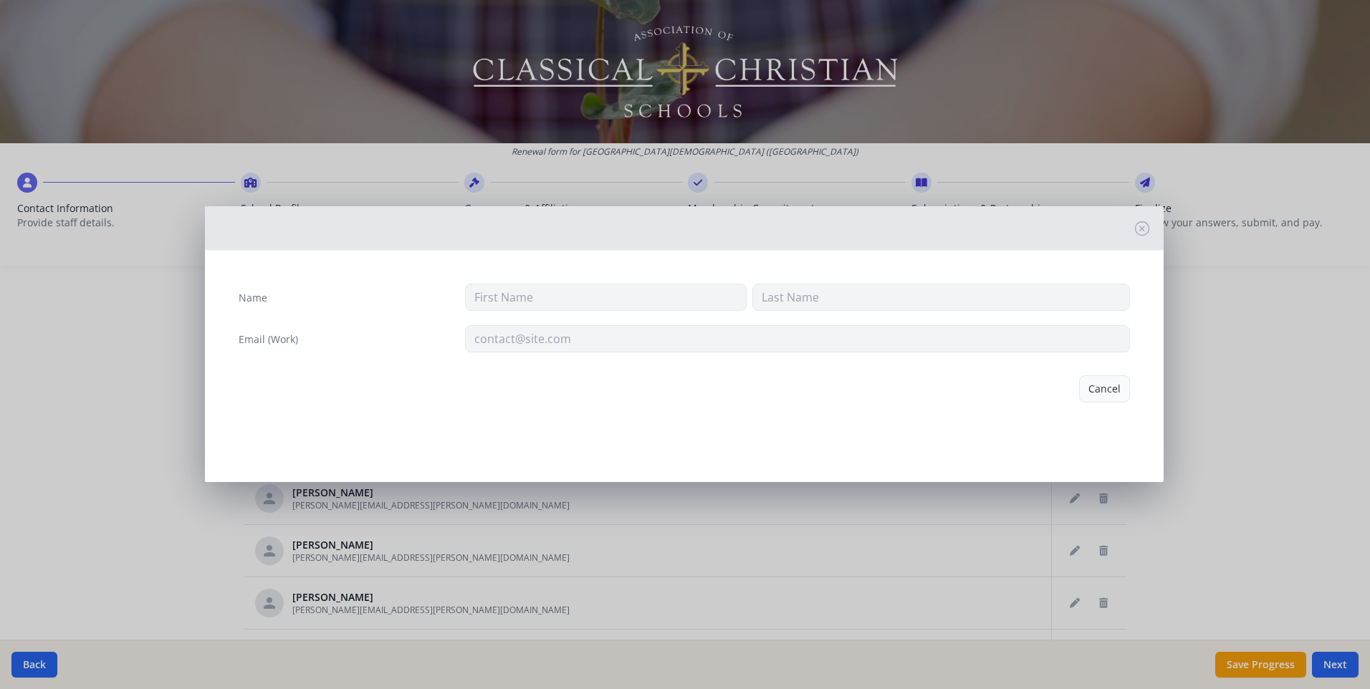
type input "Emma"
type input "Cole"
type input "emma.cole@trinitychristian.net"
click at [1100, 390] on button "Delete" at bounding box center [1104, 388] width 49 height 27
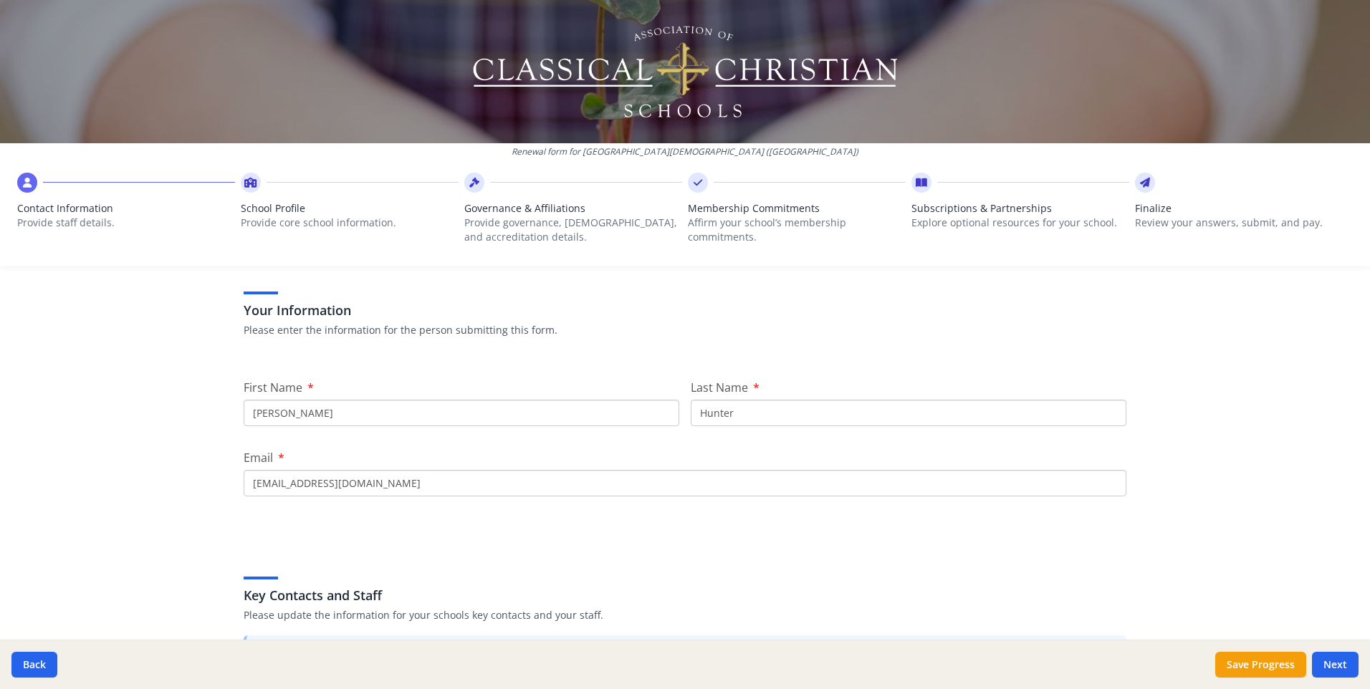
scroll to position [0, 0]
